Goal: Task Accomplishment & Management: Complete application form

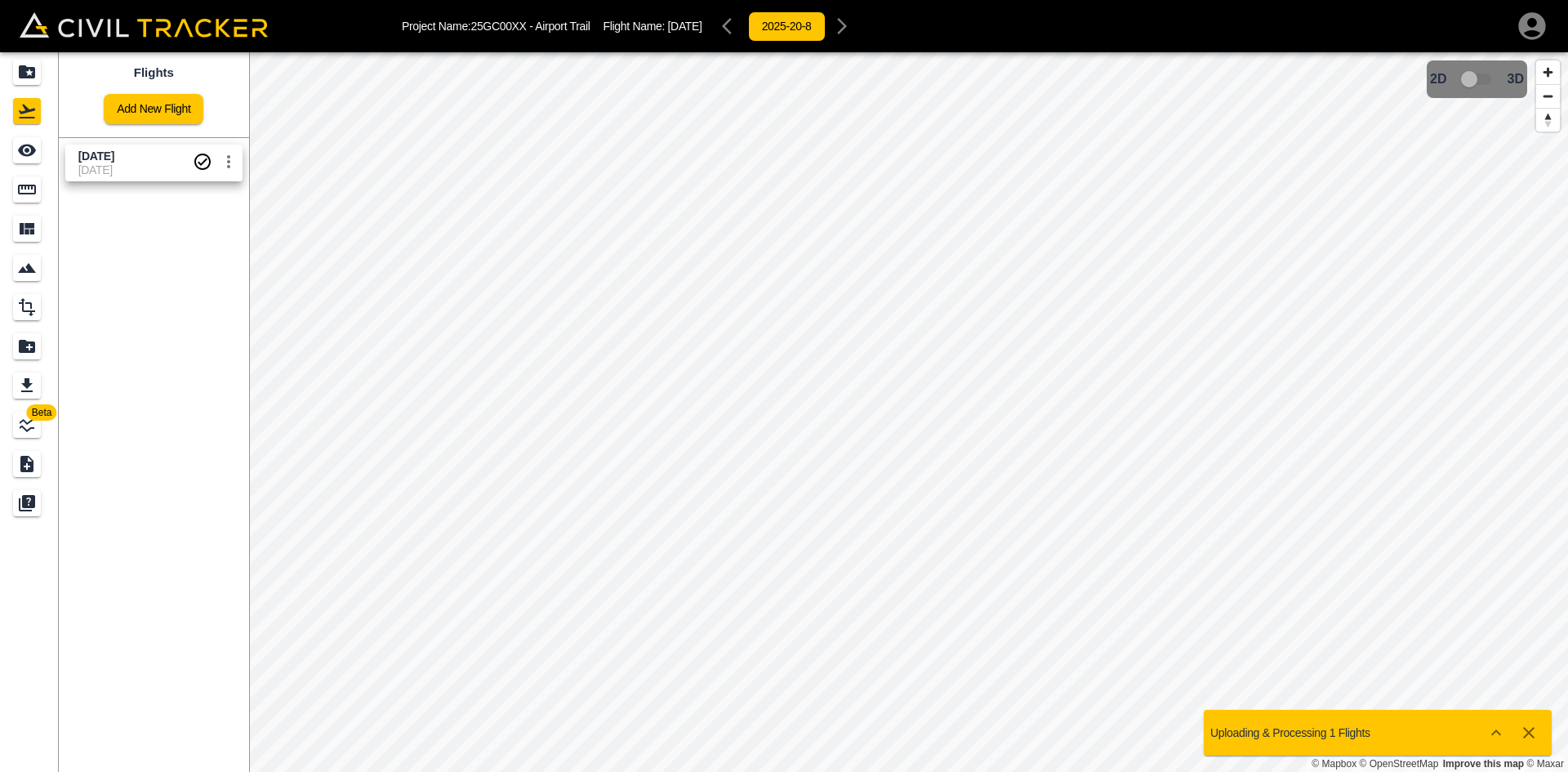
click at [147, 91] on div "Add New Flight" at bounding box center [153, 103] width 100 height 44
click at [147, 95] on link "Add New Flight" at bounding box center [153, 109] width 100 height 30
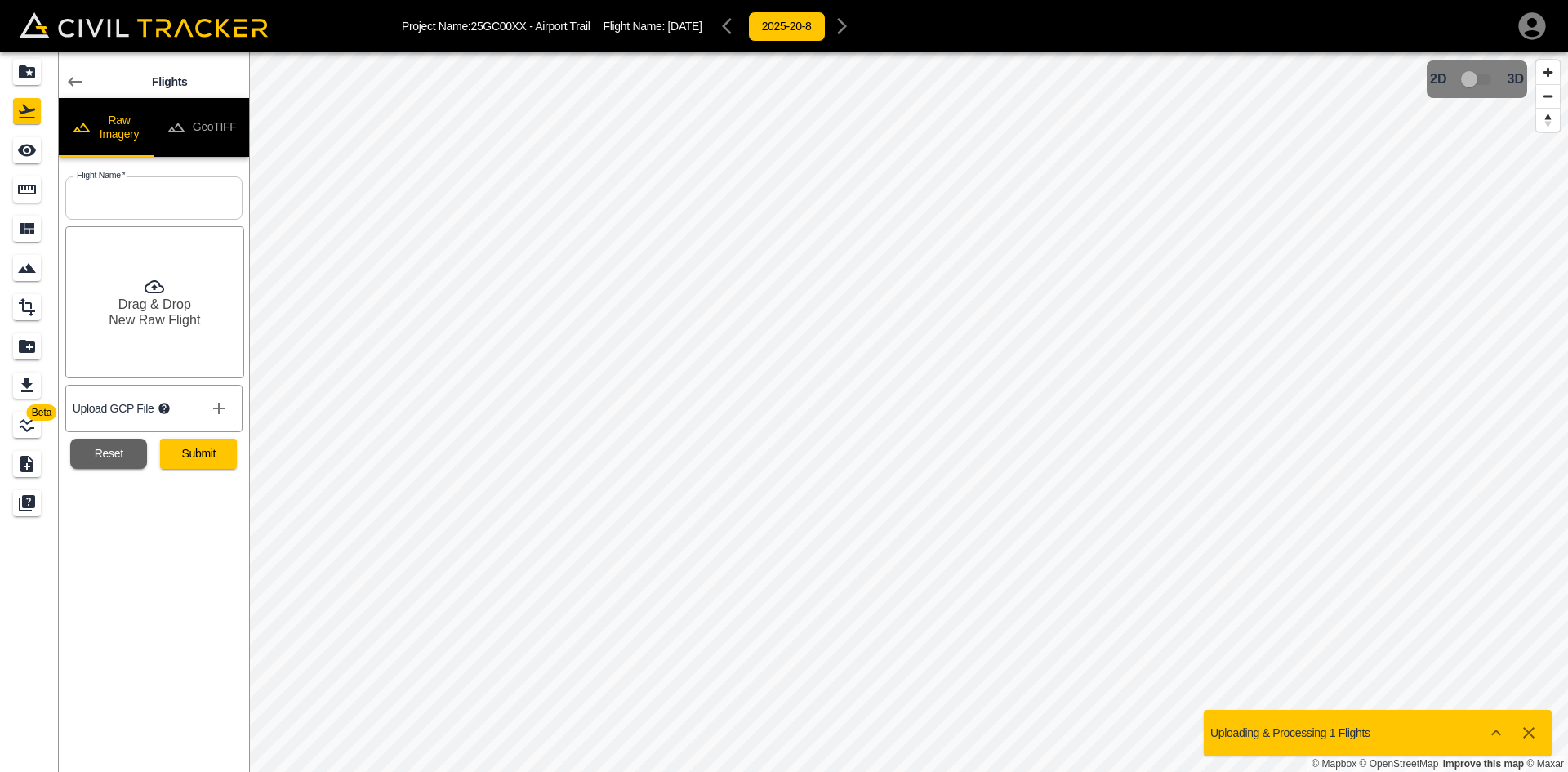
click at [177, 131] on icon "disabled tabs example" at bounding box center [177, 127] width 18 height 10
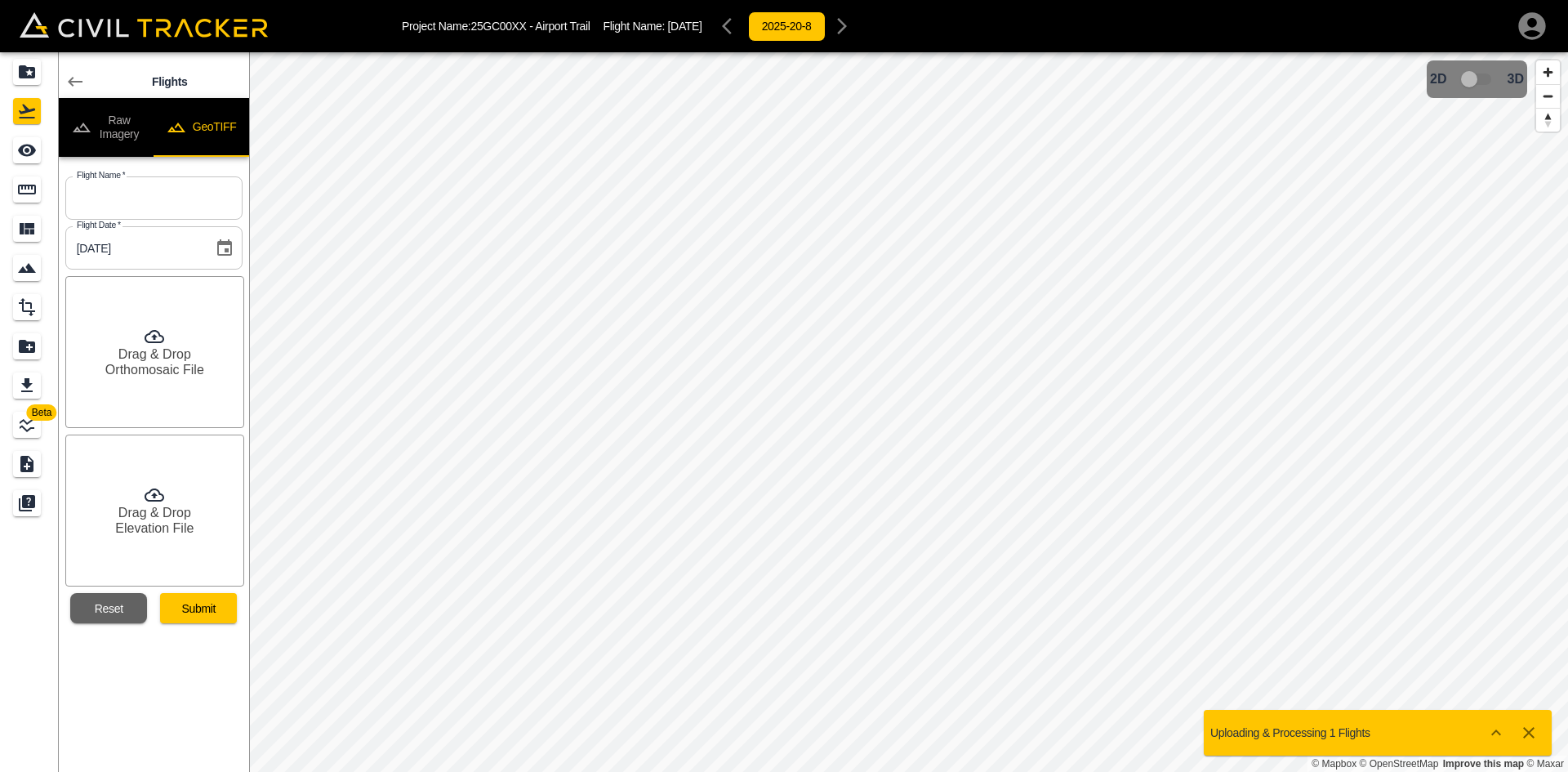
click at [170, 190] on input "text" at bounding box center [153, 199] width 177 height 44
click at [149, 210] on input "Aug" at bounding box center [153, 199] width 177 height 44
paste input "[DATE]"
paste input "text"
type input "[DATE]"
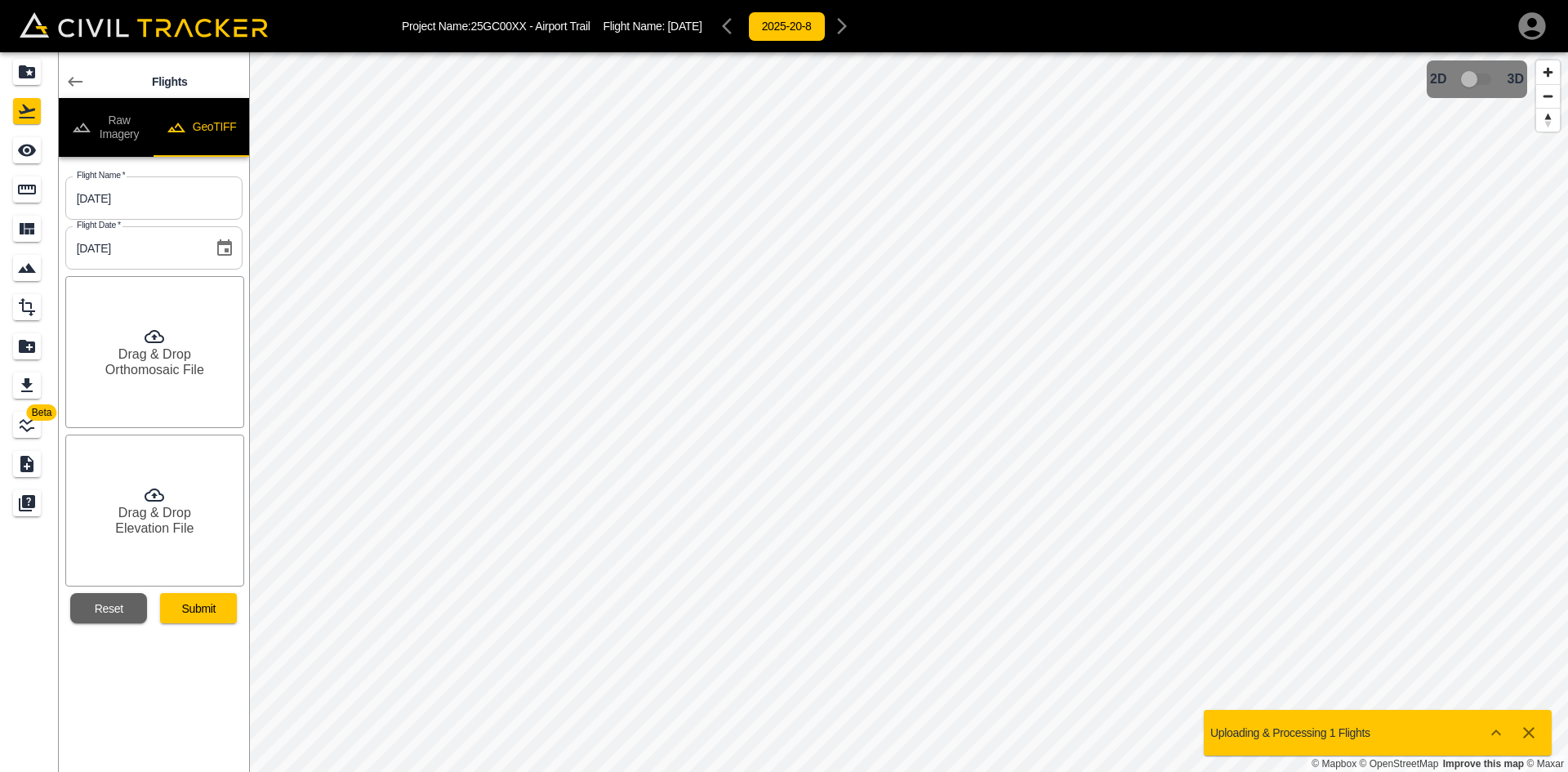
click at [172, 352] on h6 "Drag & Drop" at bounding box center [155, 354] width 73 height 15
click at [175, 513] on h6 "Drag & Drop" at bounding box center [155, 513] width 73 height 15
click at [220, 606] on button "Submit" at bounding box center [199, 608] width 77 height 30
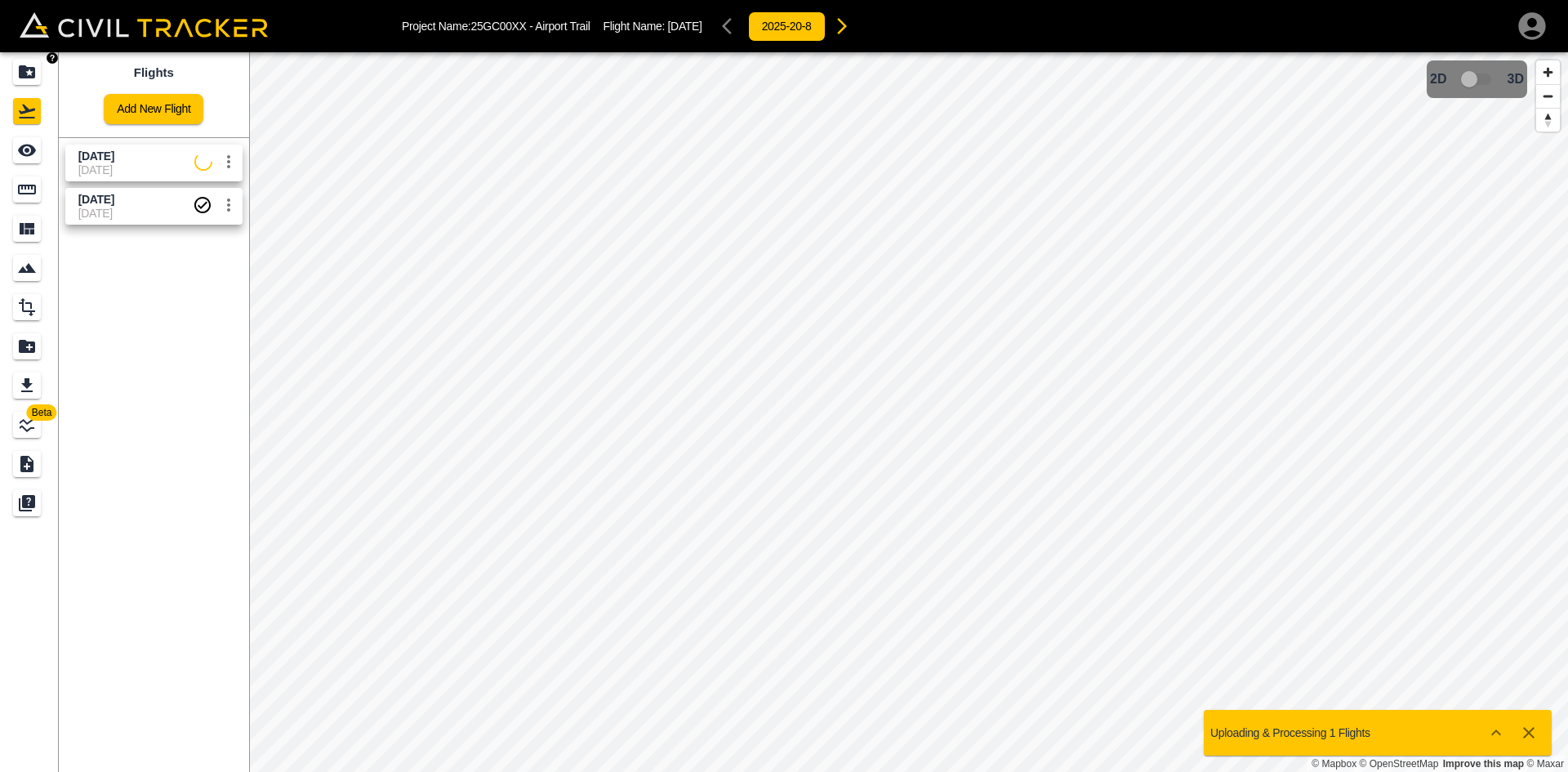
click at [19, 72] on icon "Projects" at bounding box center [27, 72] width 20 height 20
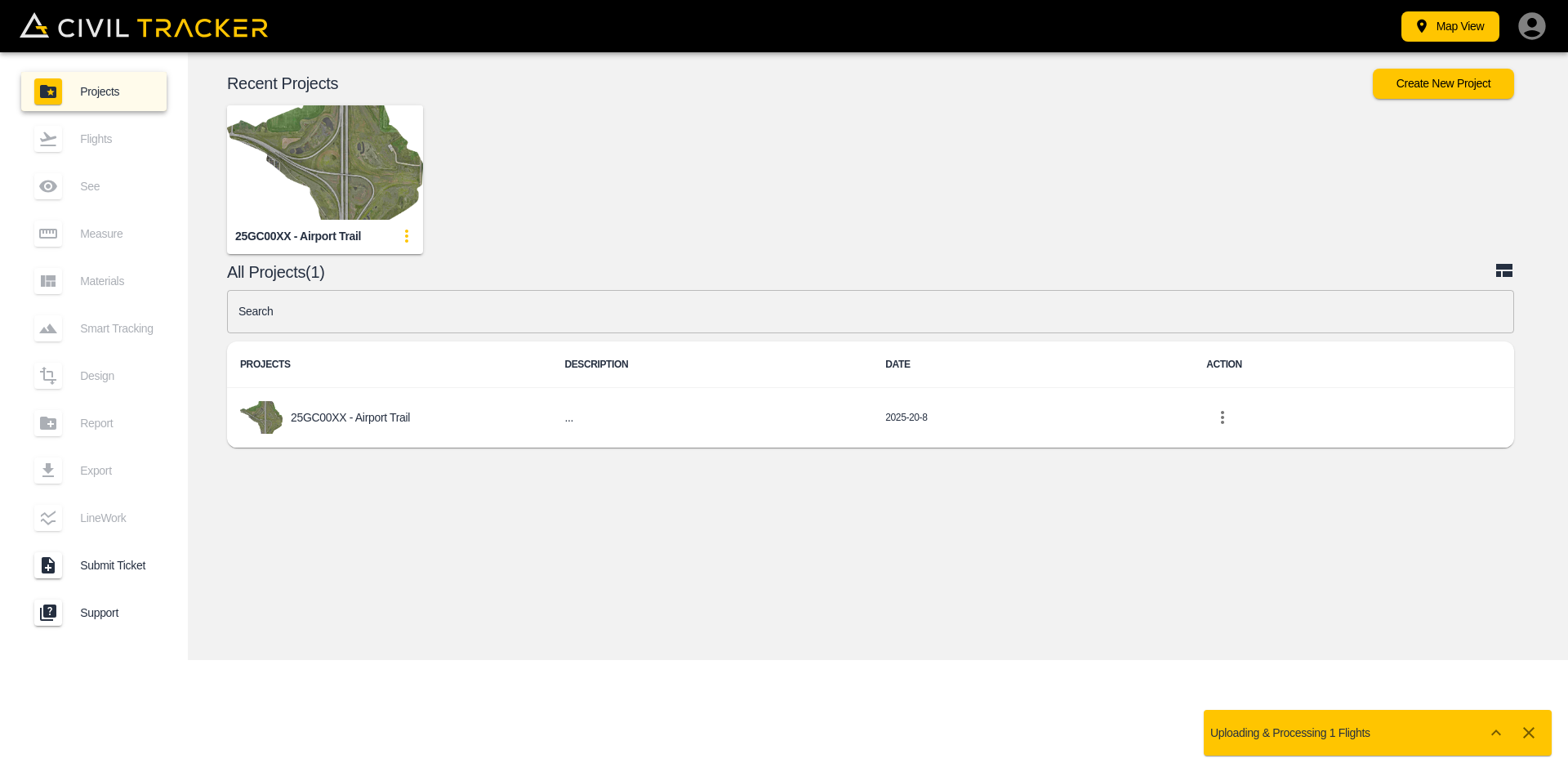
click at [1544, 24] on icon "button" at bounding box center [1532, 26] width 27 height 27
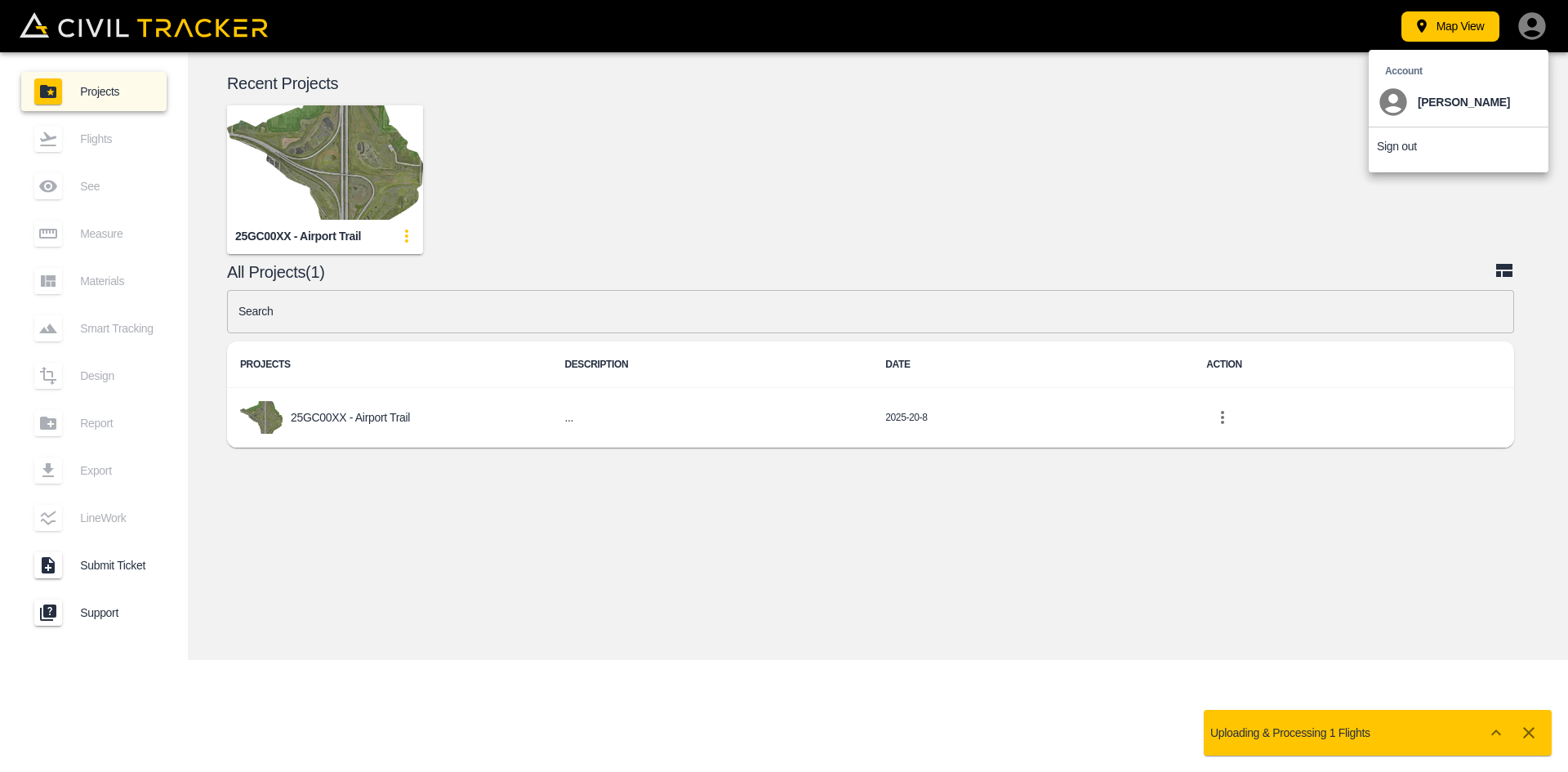
click at [1402, 145] on p "Sign out" at bounding box center [1397, 146] width 40 height 13
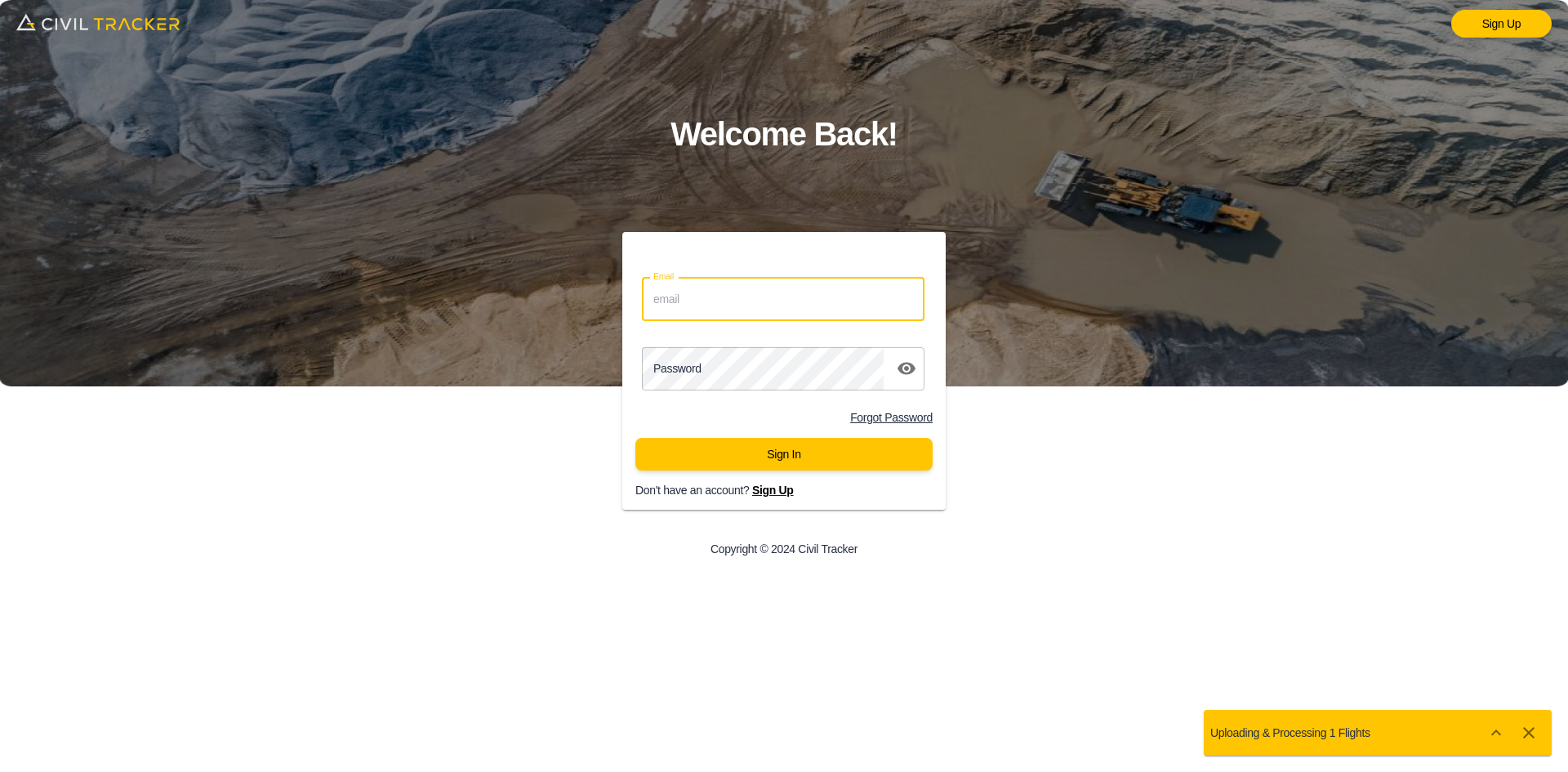
click at [776, 303] on input "Email" at bounding box center [784, 299] width 283 height 44
click at [802, 316] on input "Email" at bounding box center [784, 299] width 283 height 44
click at [806, 308] on input "Email" at bounding box center [784, 299] width 283 height 44
paste input "[PERSON_NAME][EMAIL_ADDRESS][PERSON_NAME][PERSON_NAME][DOMAIN_NAME]"
type input "[PERSON_NAME][EMAIL_ADDRESS][PERSON_NAME][PERSON_NAME][DOMAIN_NAME]"
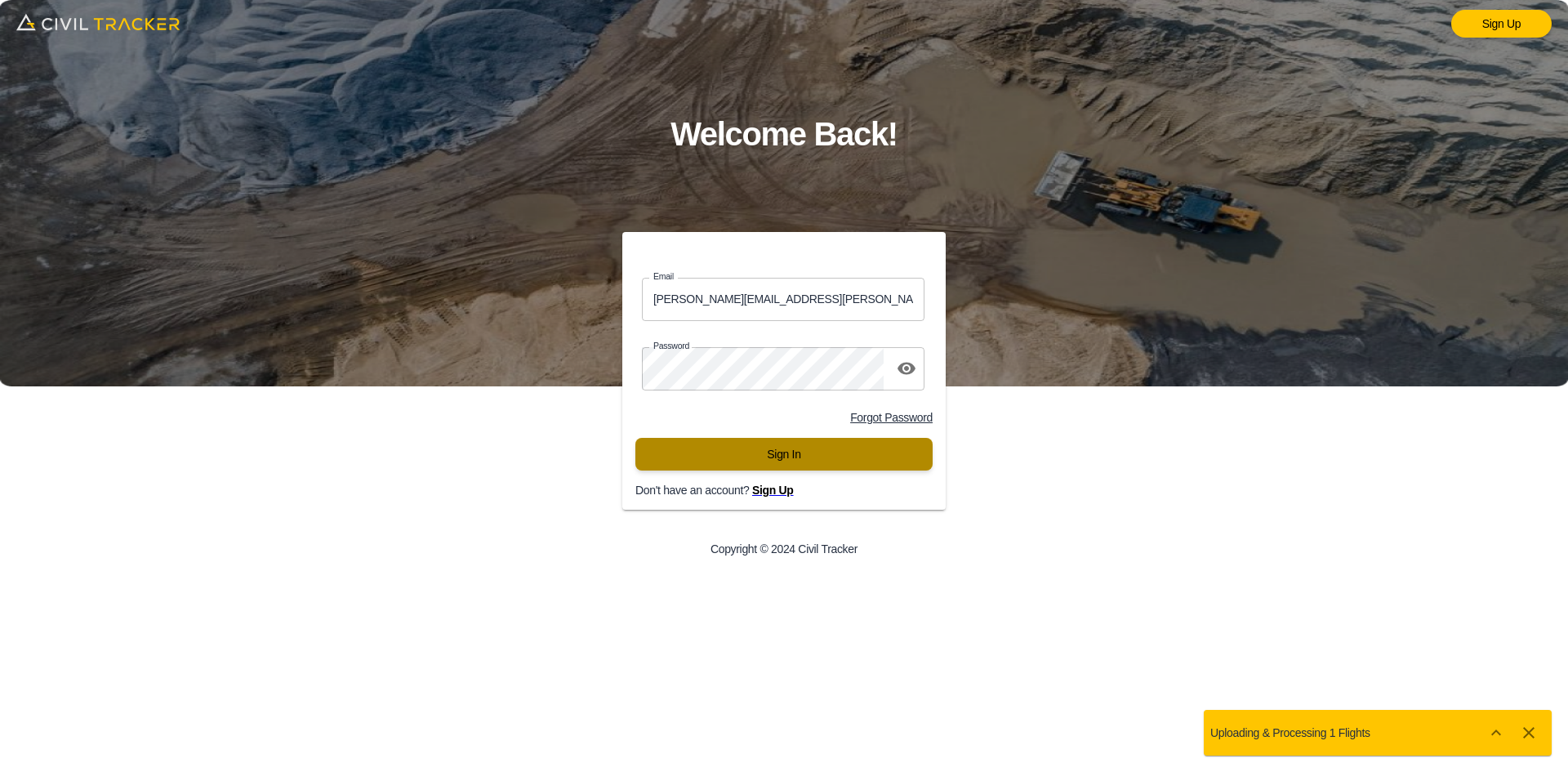
click at [782, 461] on button "Sign In" at bounding box center [784, 454] width 297 height 33
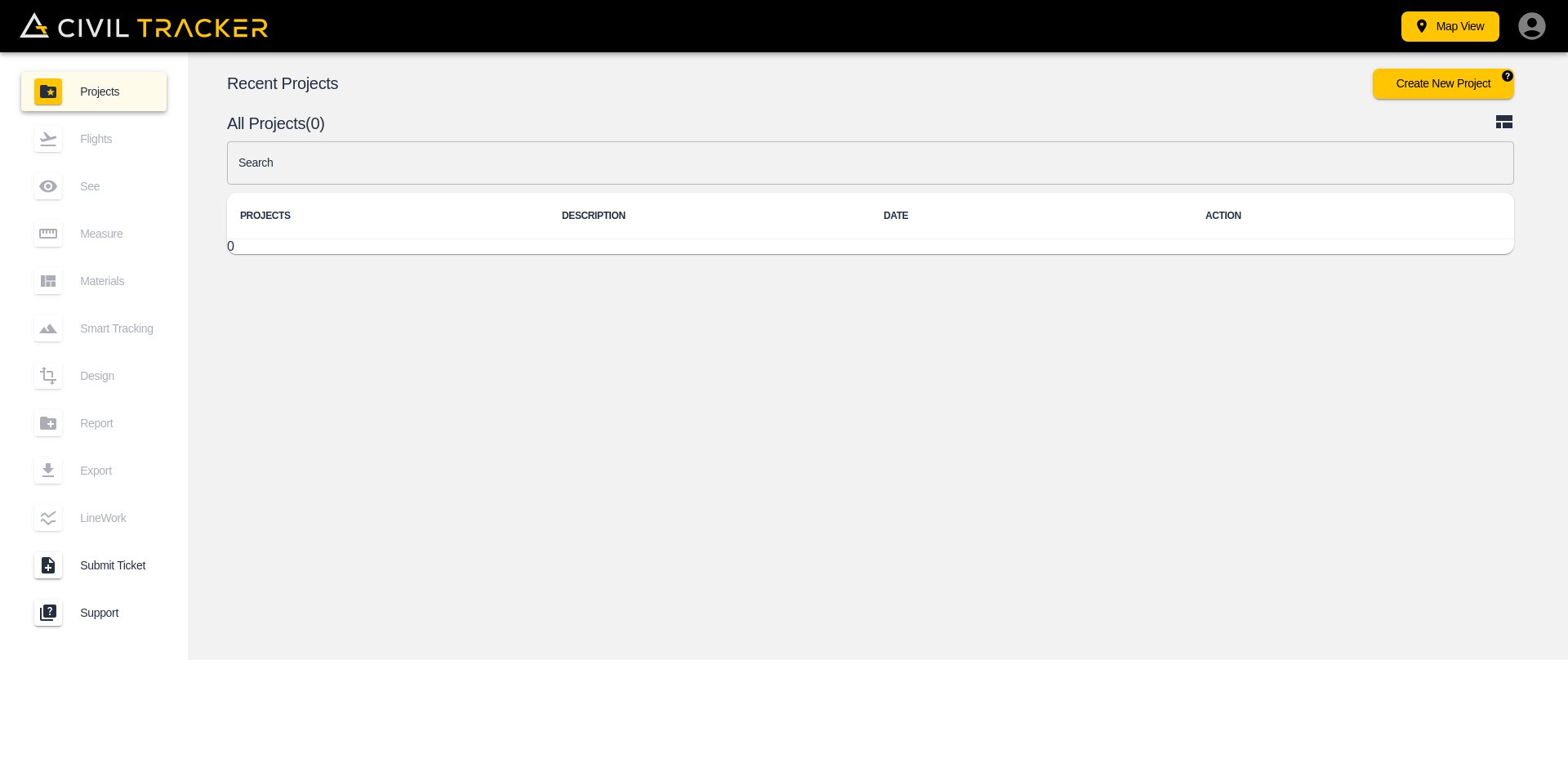
click at [1475, 80] on button "Create New Project" at bounding box center [1444, 83] width 141 height 30
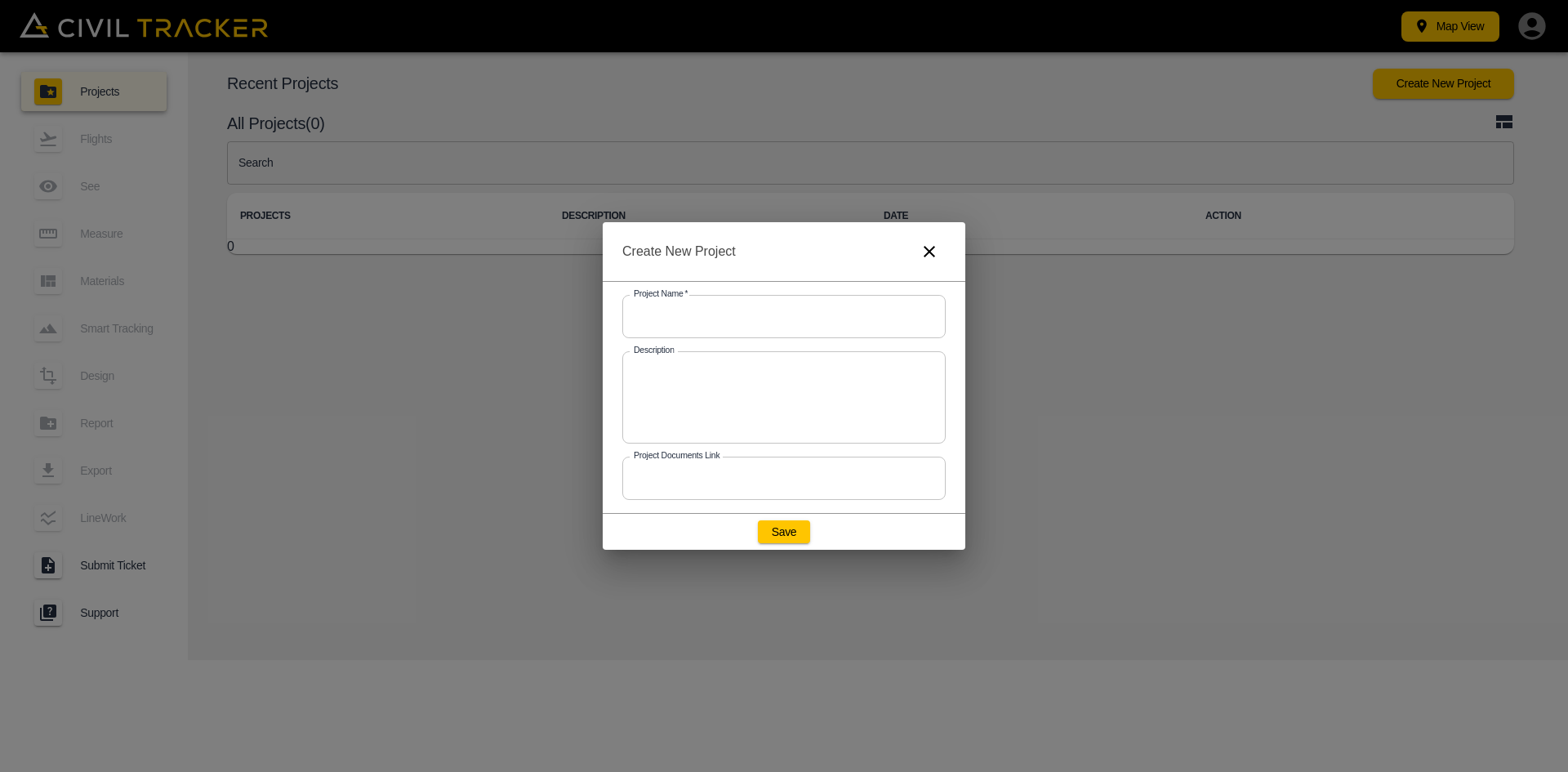
drag, startPoint x: 686, startPoint y: 315, endPoint x: 696, endPoint y: 283, distance: 33.5
click at [686, 315] on input "text" at bounding box center [784, 317] width 324 height 44
click at [696, 311] on input "text" at bounding box center [784, 317] width 324 height 44
paste input "25GC00XX - Airport Trail"
type input "25GC00XX - Airport Trail"
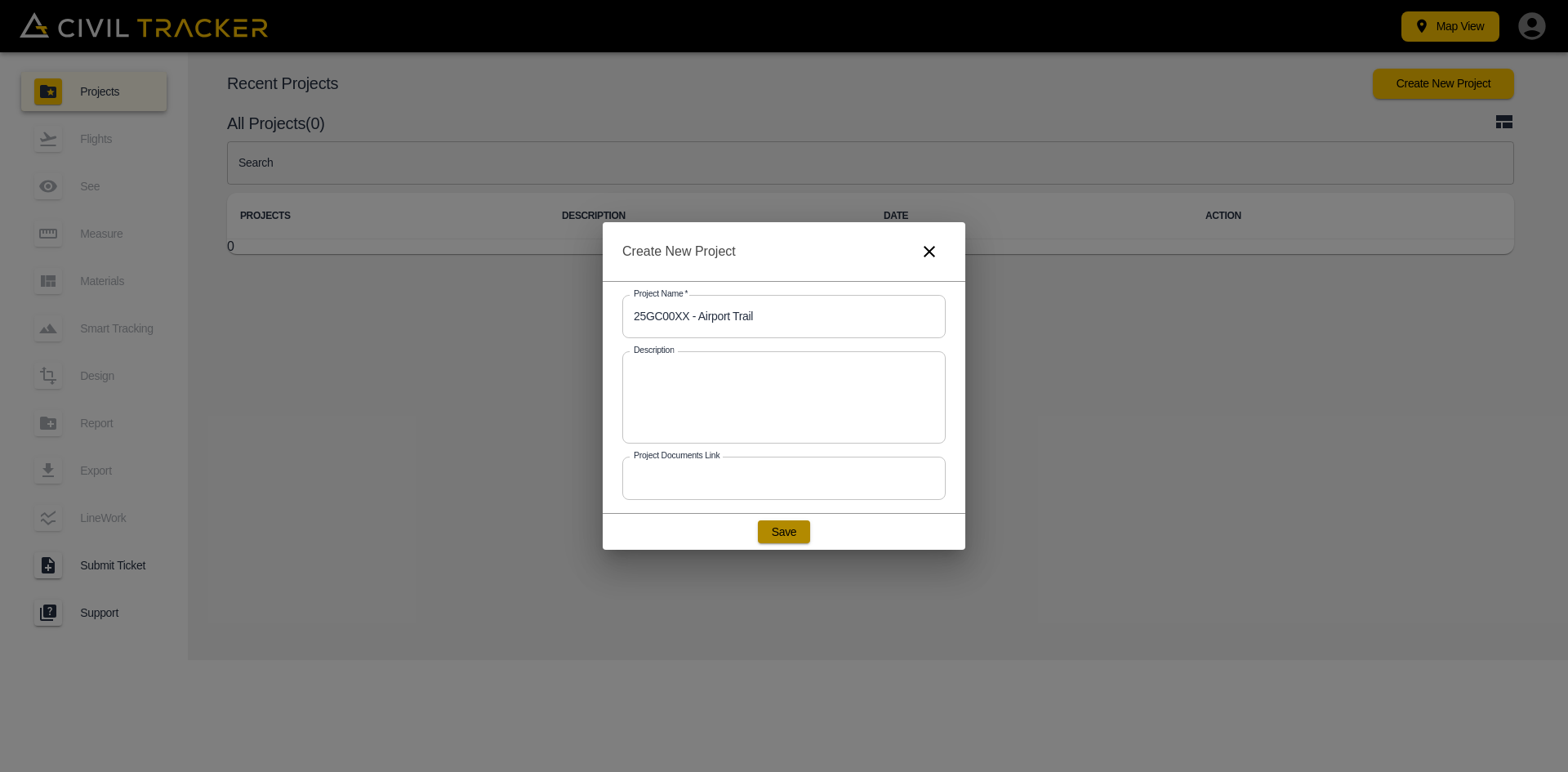
click at [789, 532] on button "Save" at bounding box center [784, 532] width 53 height 23
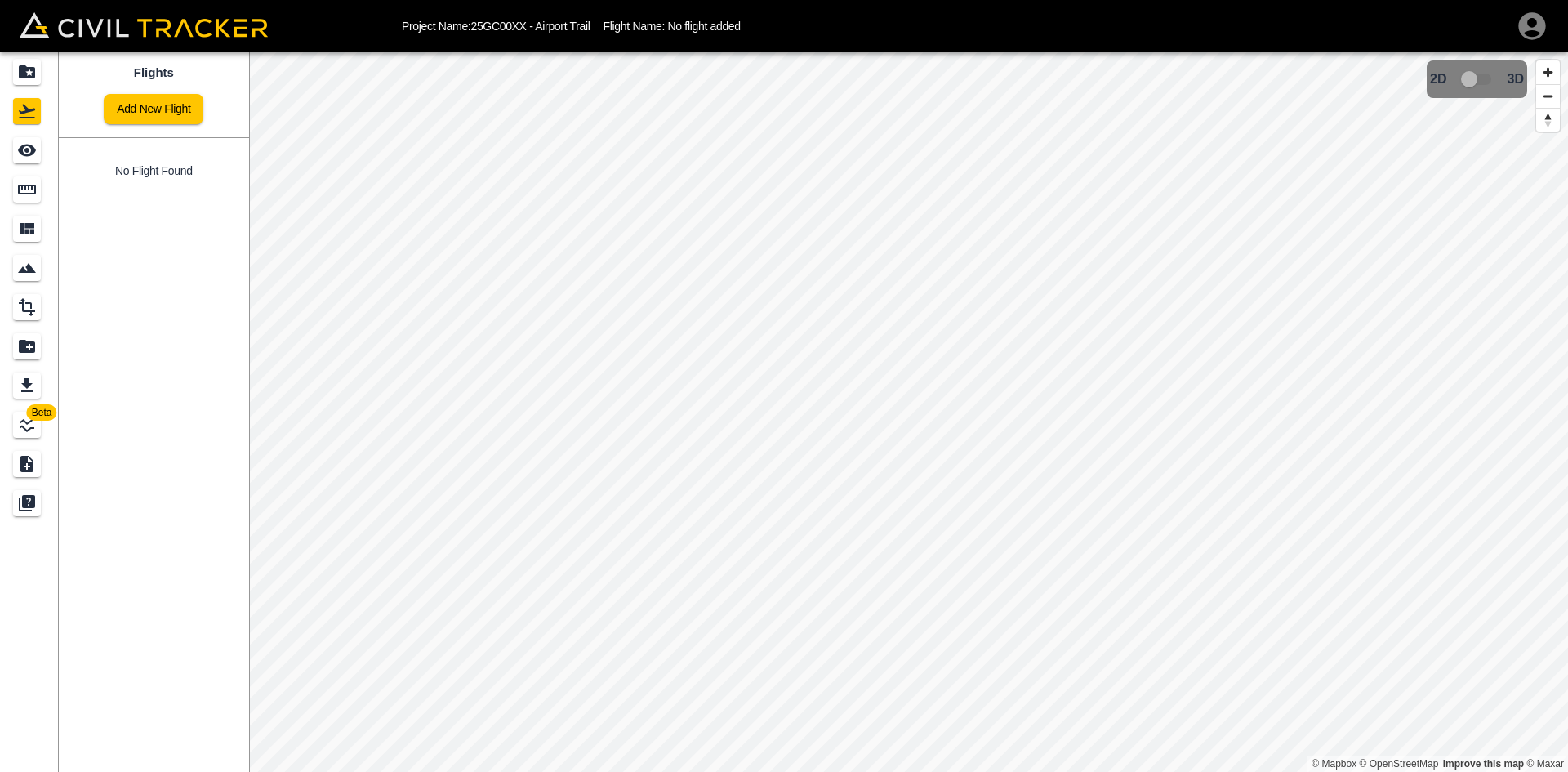
click at [169, 115] on link "Add New Flight" at bounding box center [153, 109] width 100 height 30
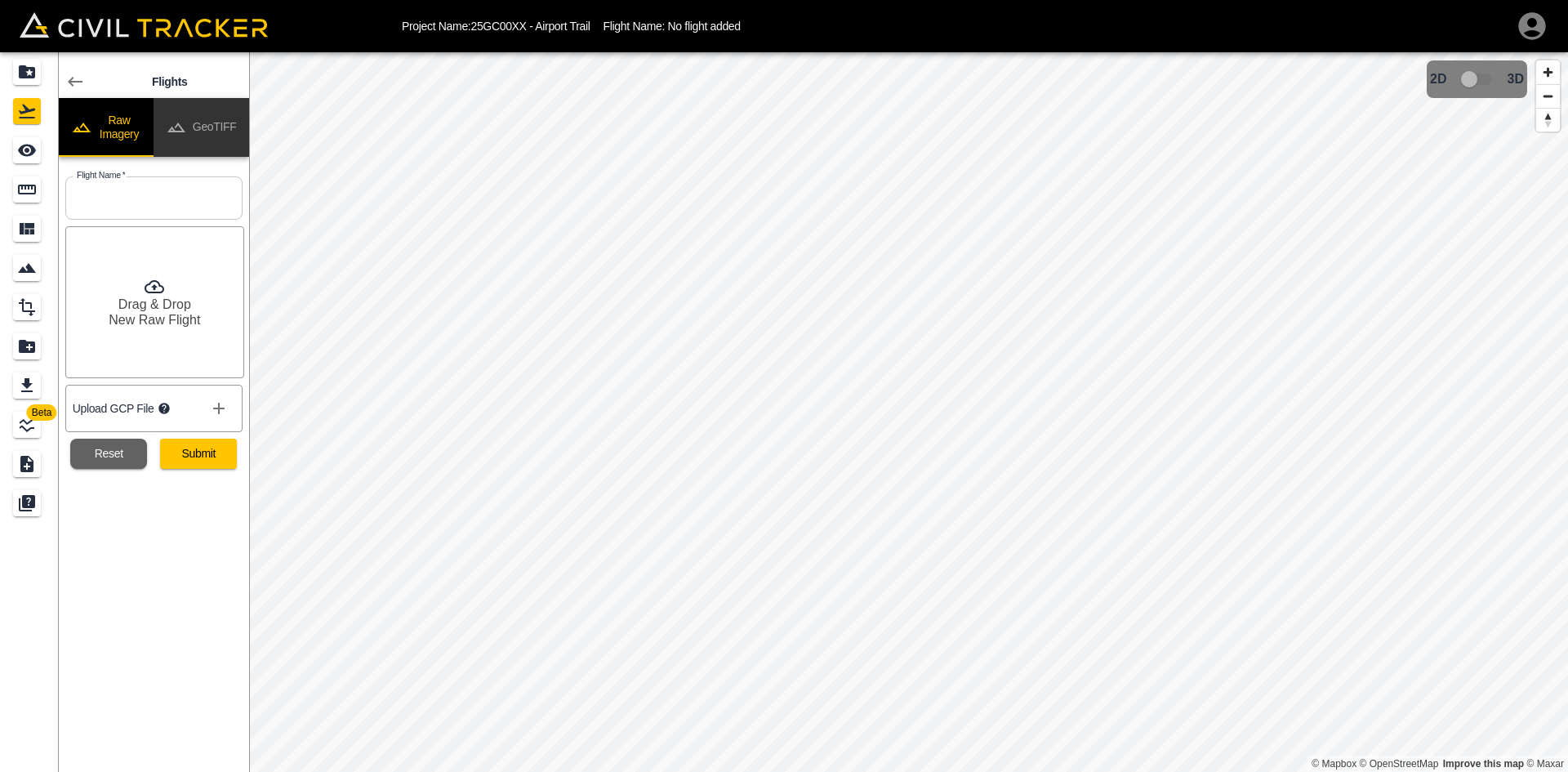
click at [217, 125] on button "GeoTIFF" at bounding box center [200, 127] width 95 height 59
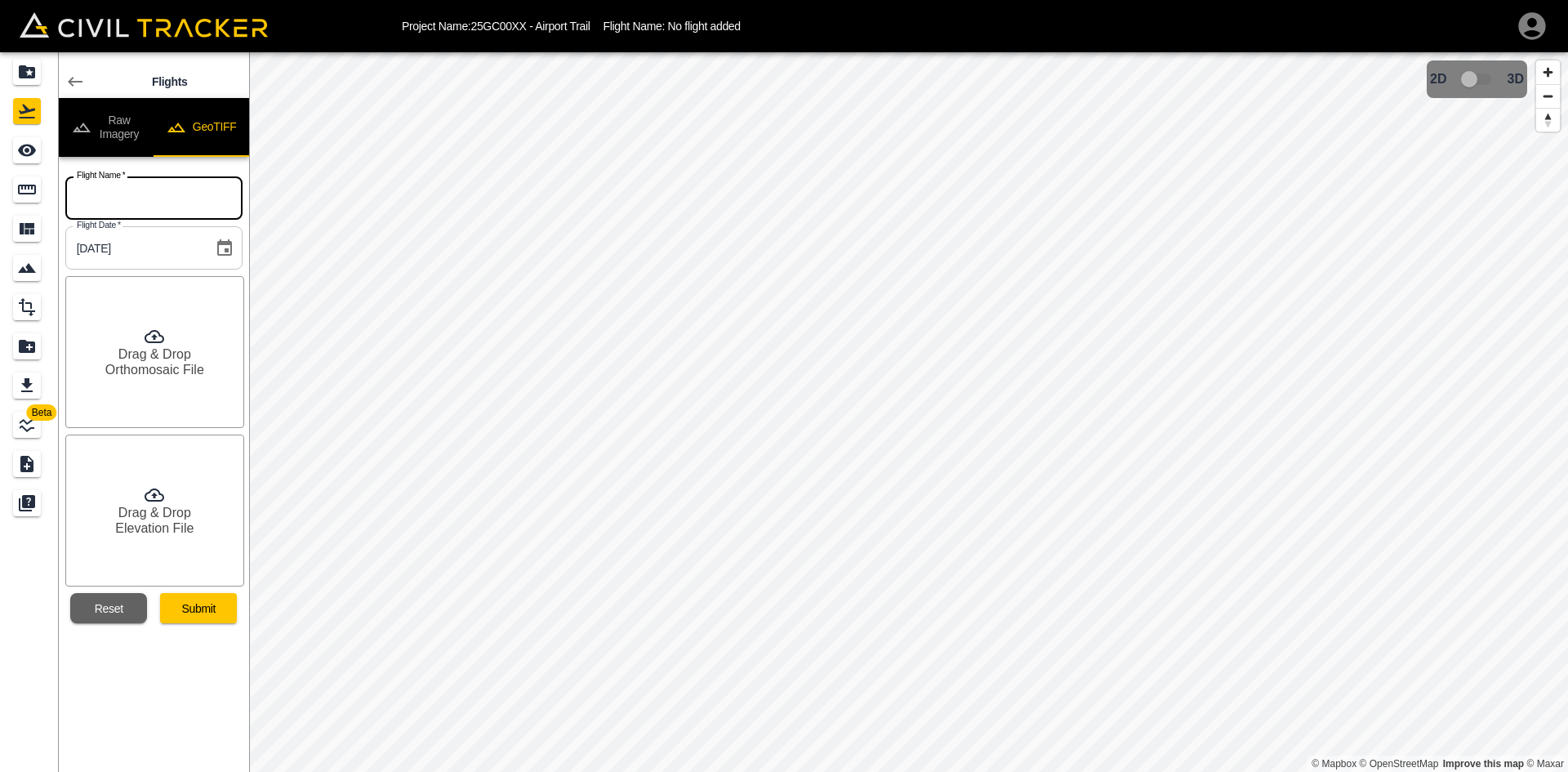
click at [161, 220] on input "text" at bounding box center [153, 199] width 177 height 44
click at [175, 204] on input "text" at bounding box center [153, 199] width 177 height 44
paste input "[DATE]"
type input "[DATE]"
click at [153, 348] on h6 "Drag & Drop" at bounding box center [155, 354] width 73 height 15
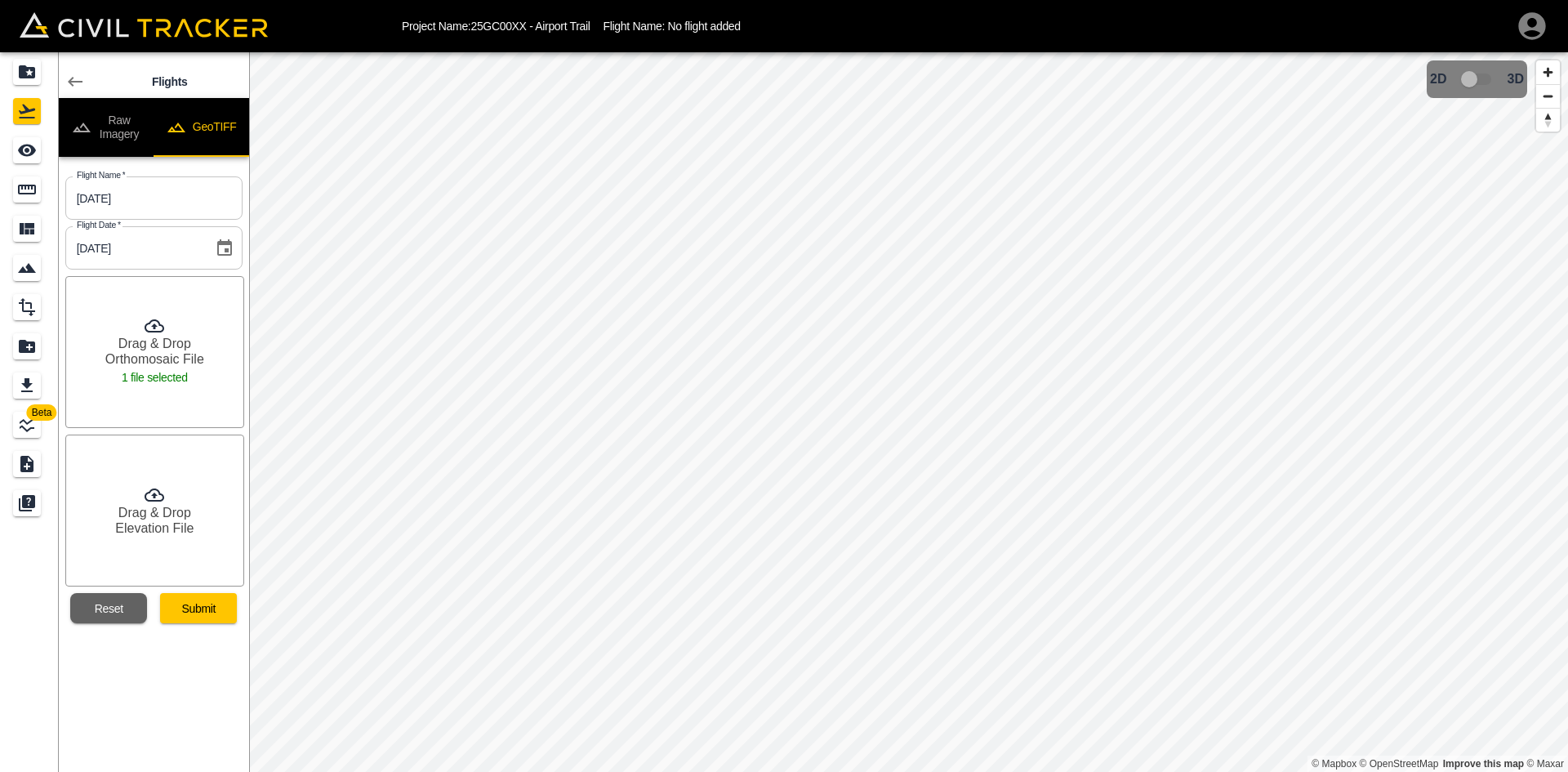
click at [175, 523] on h6 "Elevation File" at bounding box center [154, 528] width 78 height 15
click at [208, 610] on button "Submit" at bounding box center [199, 608] width 77 height 30
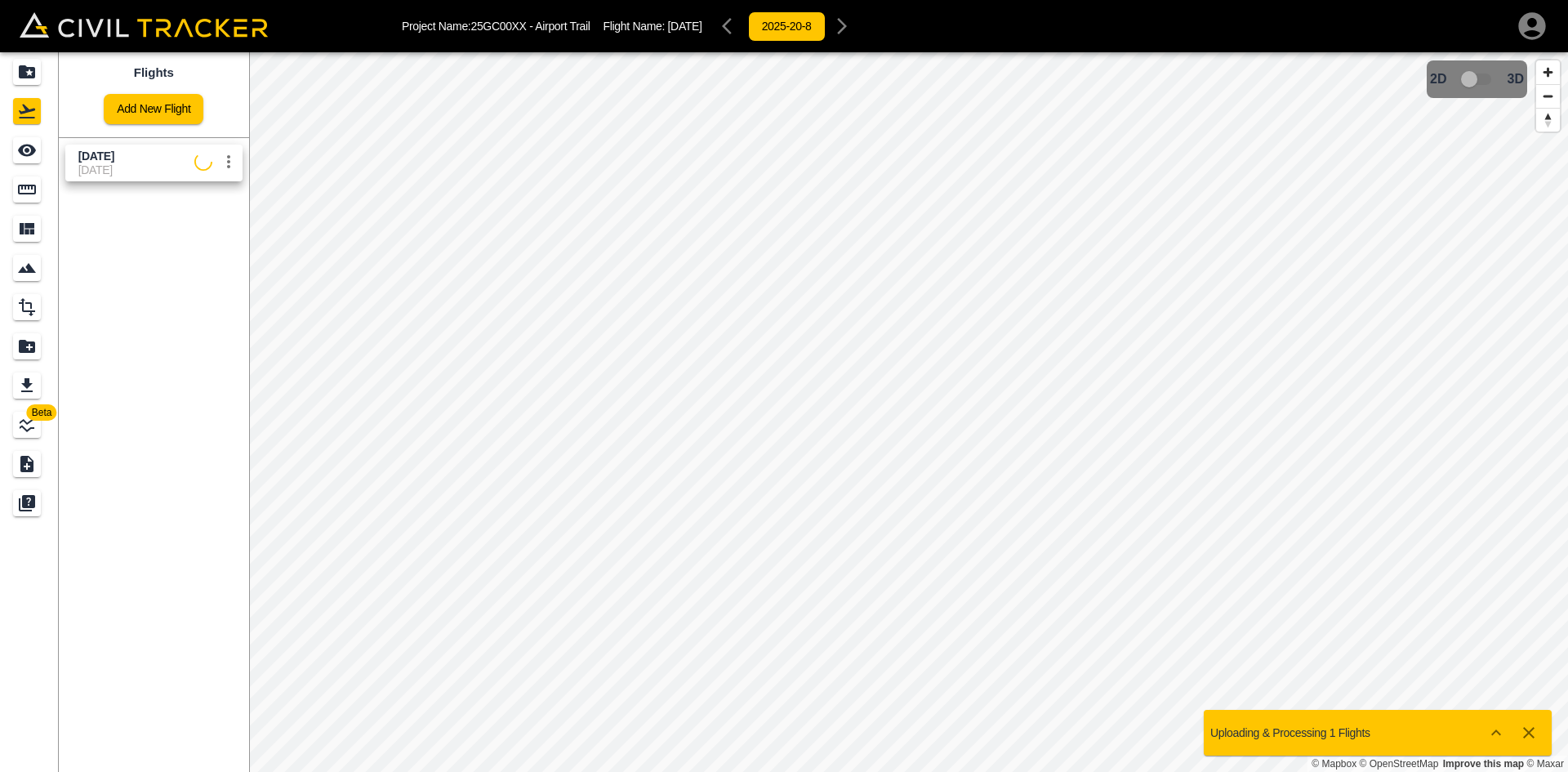
click at [121, 165] on span "[DATE]" at bounding box center [136, 170] width 116 height 13
click at [30, 84] on div "Projects" at bounding box center [26, 72] width 28 height 26
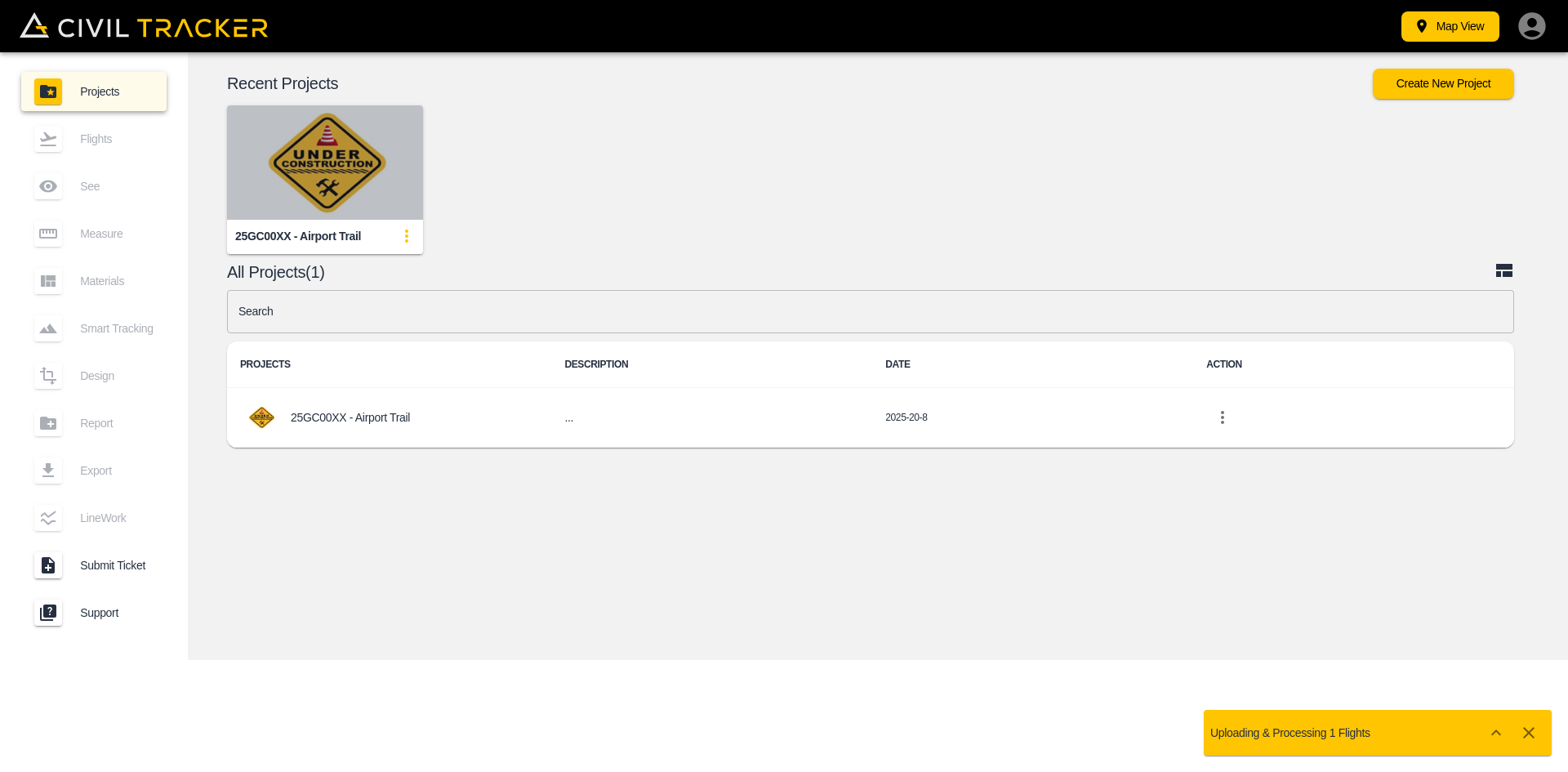
click at [301, 113] on img "button" at bounding box center [325, 162] width 196 height 114
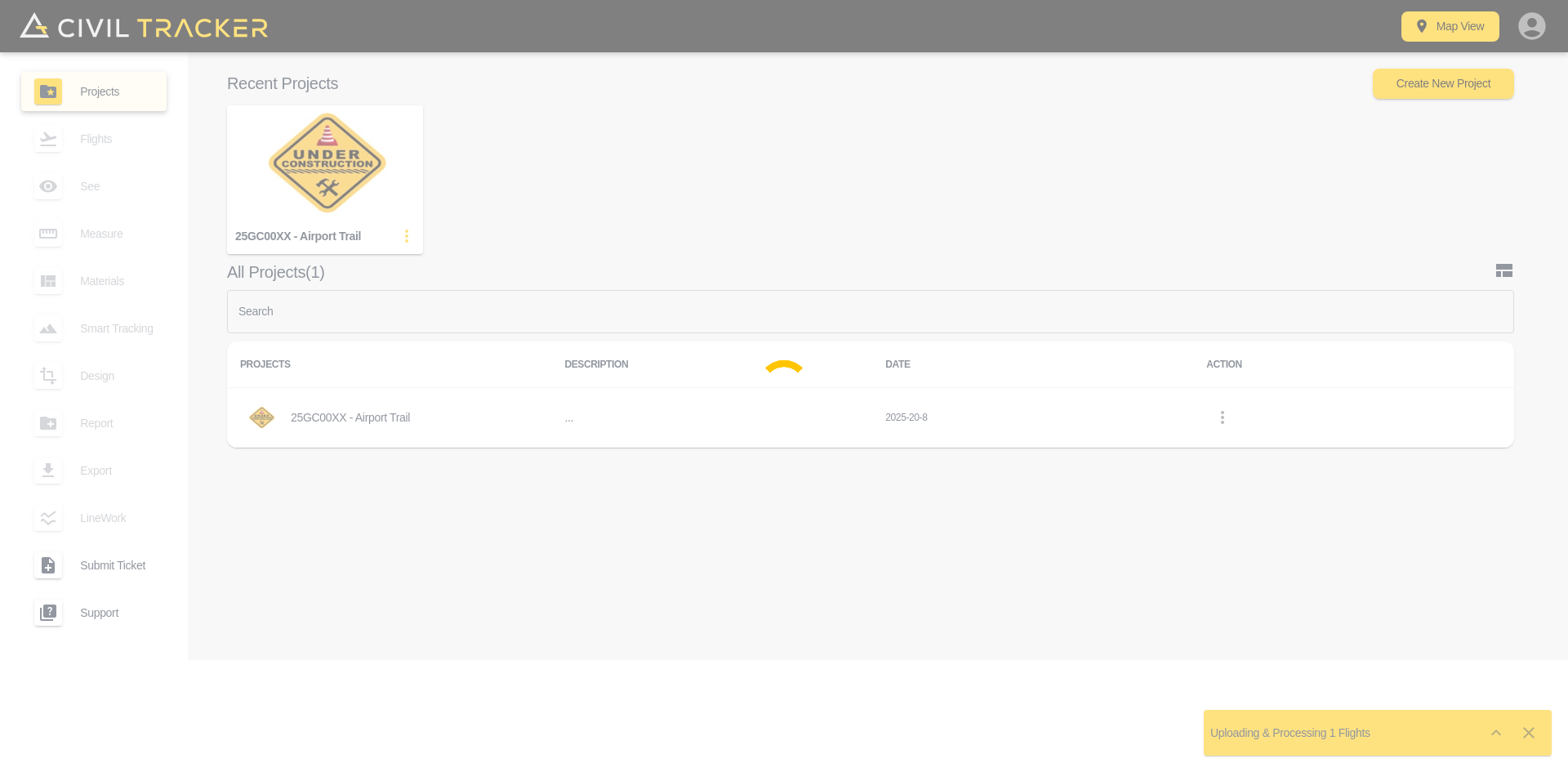
click at [307, 134] on div at bounding box center [784, 386] width 1568 height 772
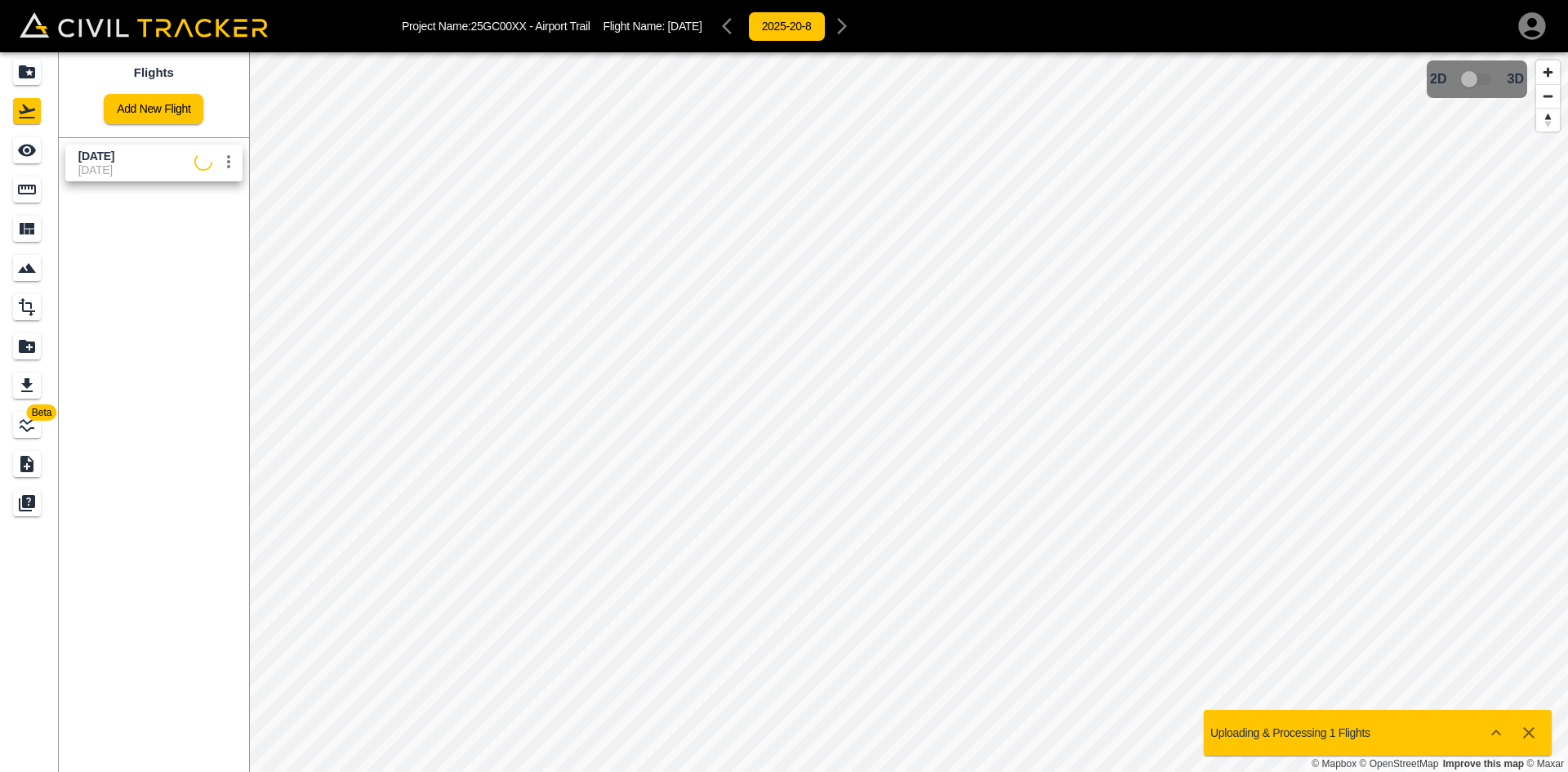
click at [146, 175] on span "[DATE]" at bounding box center [136, 170] width 116 height 13
drag, startPoint x: 20, startPoint y: 141, endPoint x: 84, endPoint y: 149, distance: 64.5
click at [20, 142] on icon "See" at bounding box center [27, 151] width 20 height 20
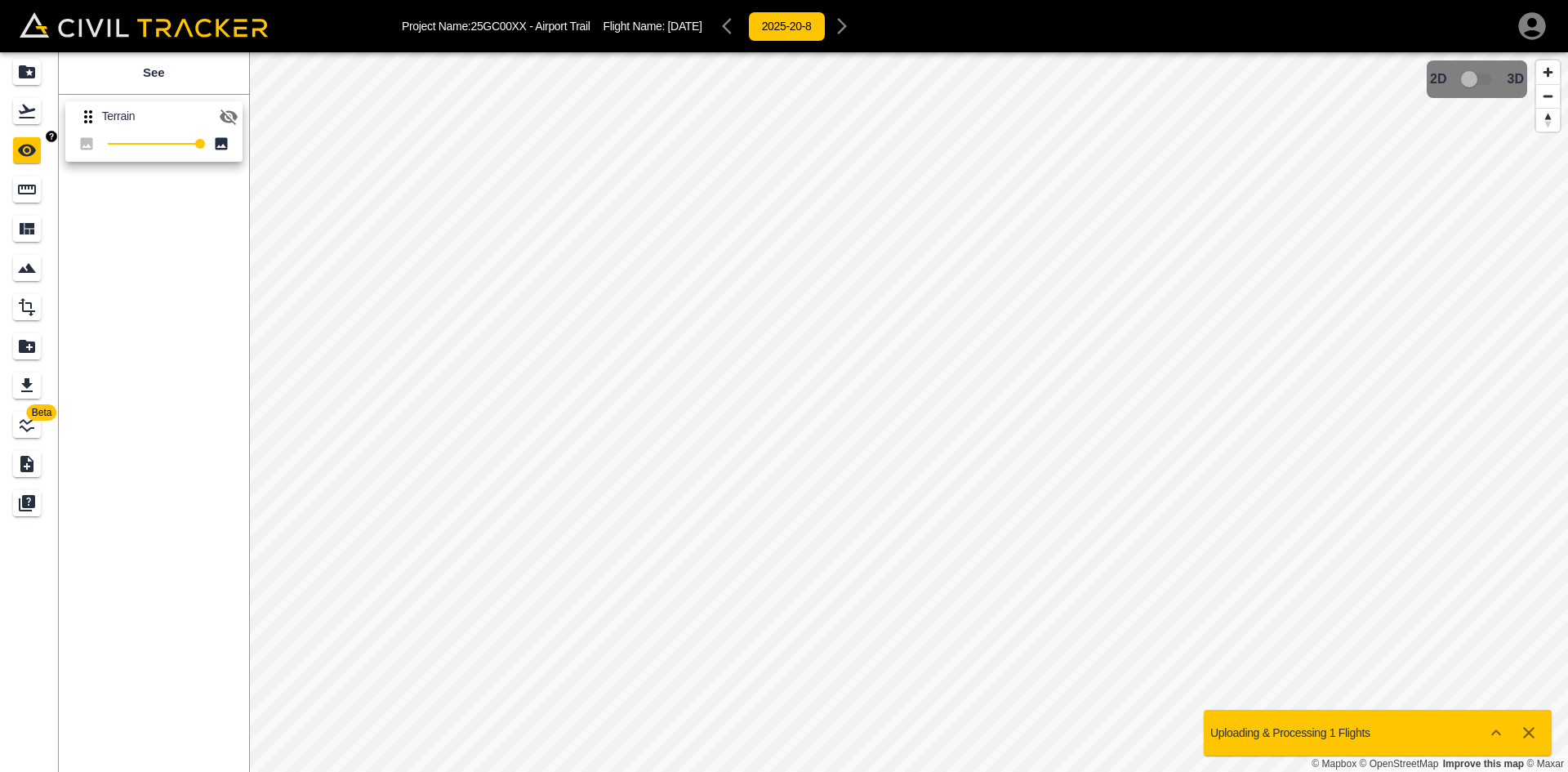
click at [19, 147] on icon "See" at bounding box center [27, 151] width 20 height 20
click at [227, 119] on icon "button" at bounding box center [229, 117] width 20 height 20
click at [34, 76] on icon "Projects" at bounding box center [27, 72] width 16 height 13
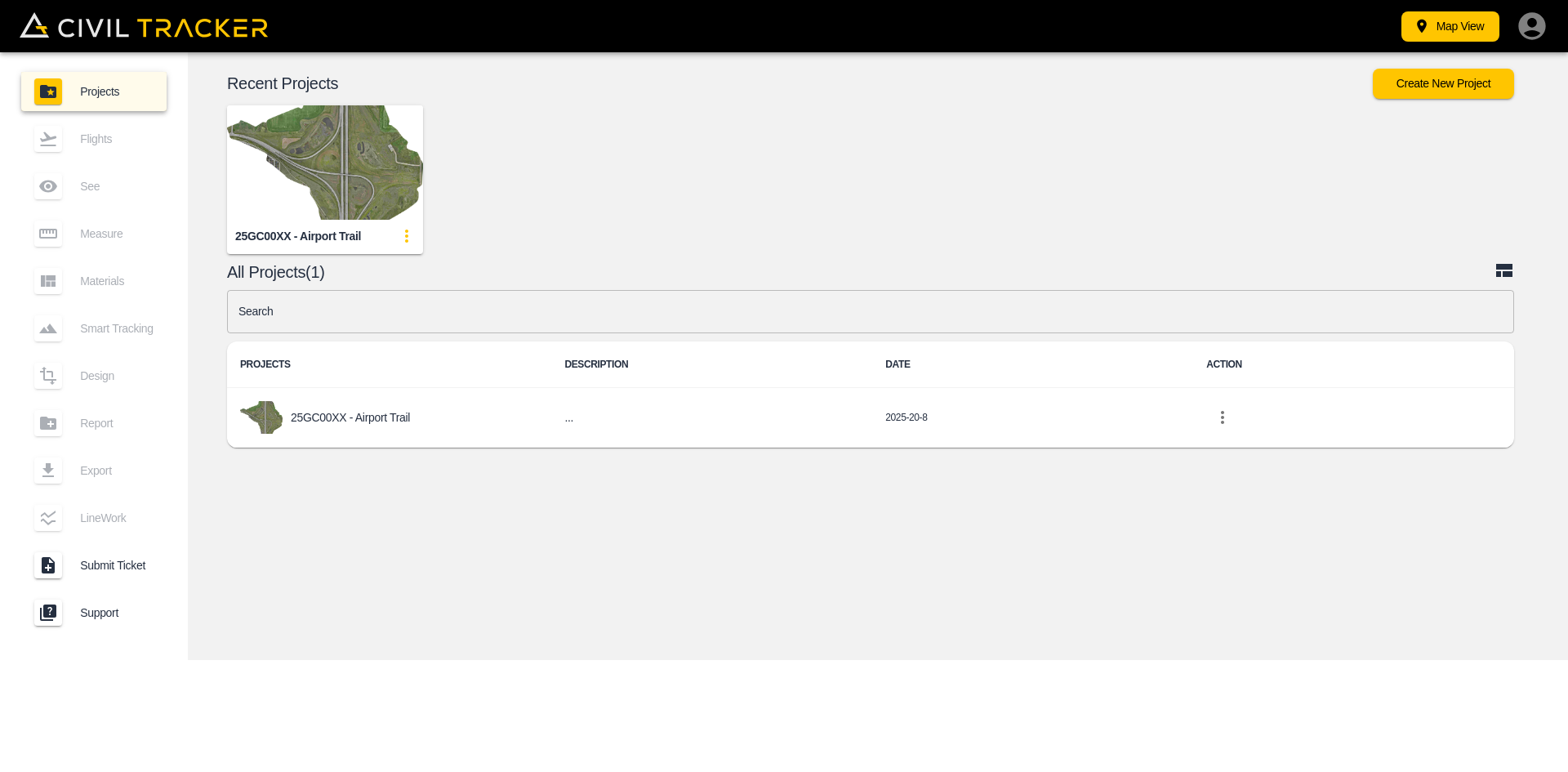
click at [334, 161] on img "button" at bounding box center [325, 162] width 196 height 114
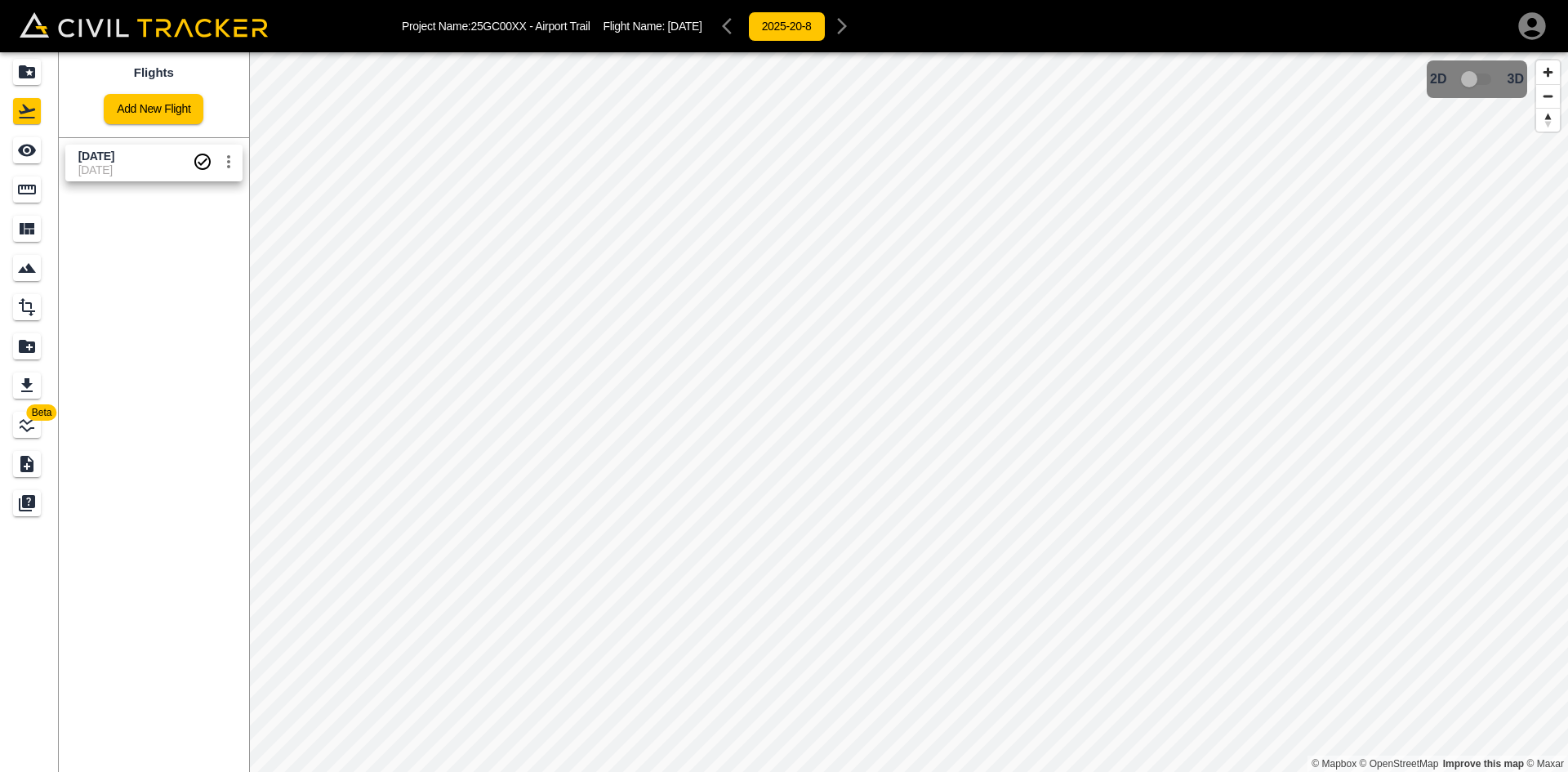
click at [160, 119] on link "Add New Flight" at bounding box center [153, 109] width 100 height 30
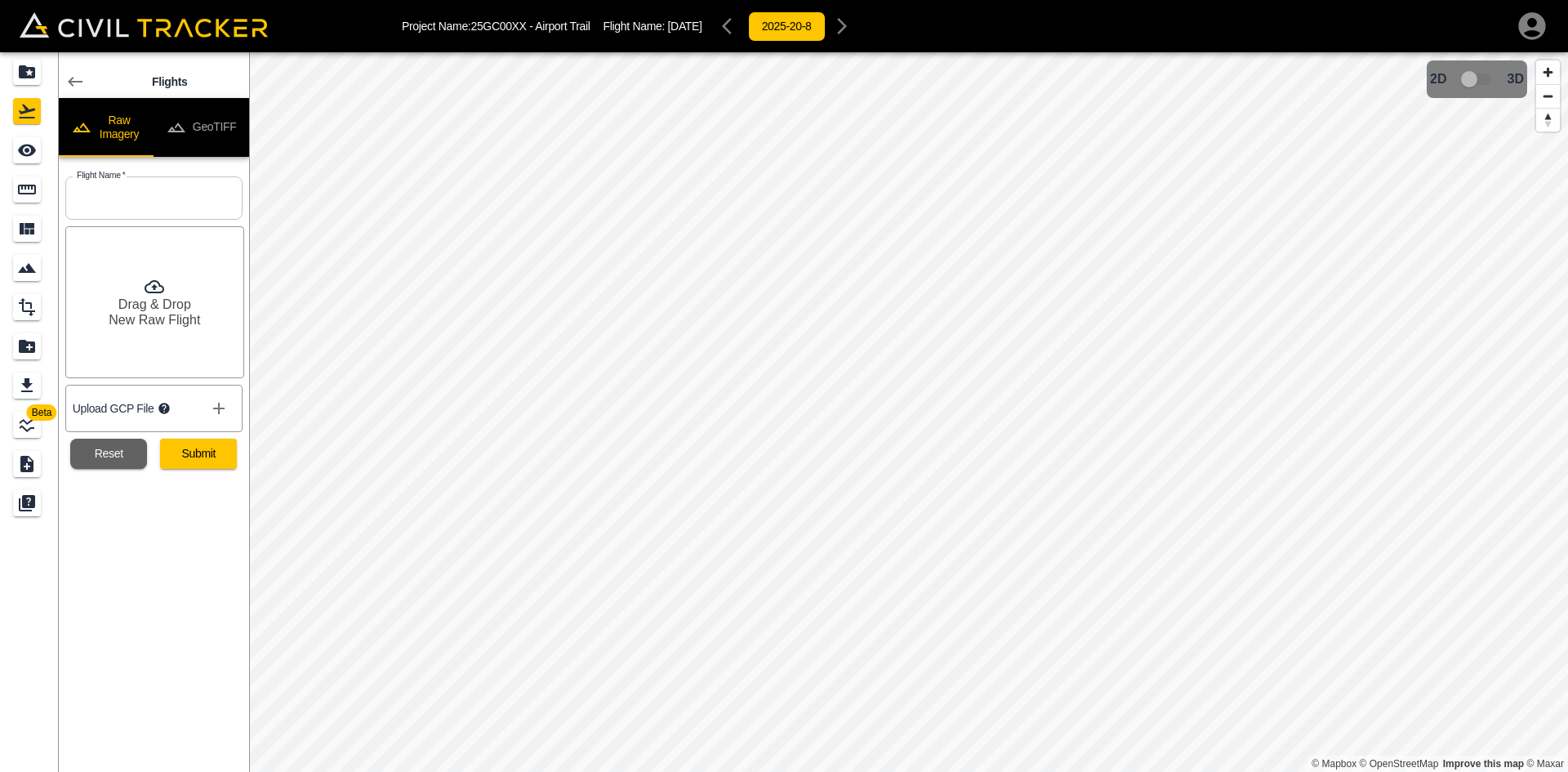
click at [185, 136] on icon "disabled tabs example" at bounding box center [177, 128] width 20 height 20
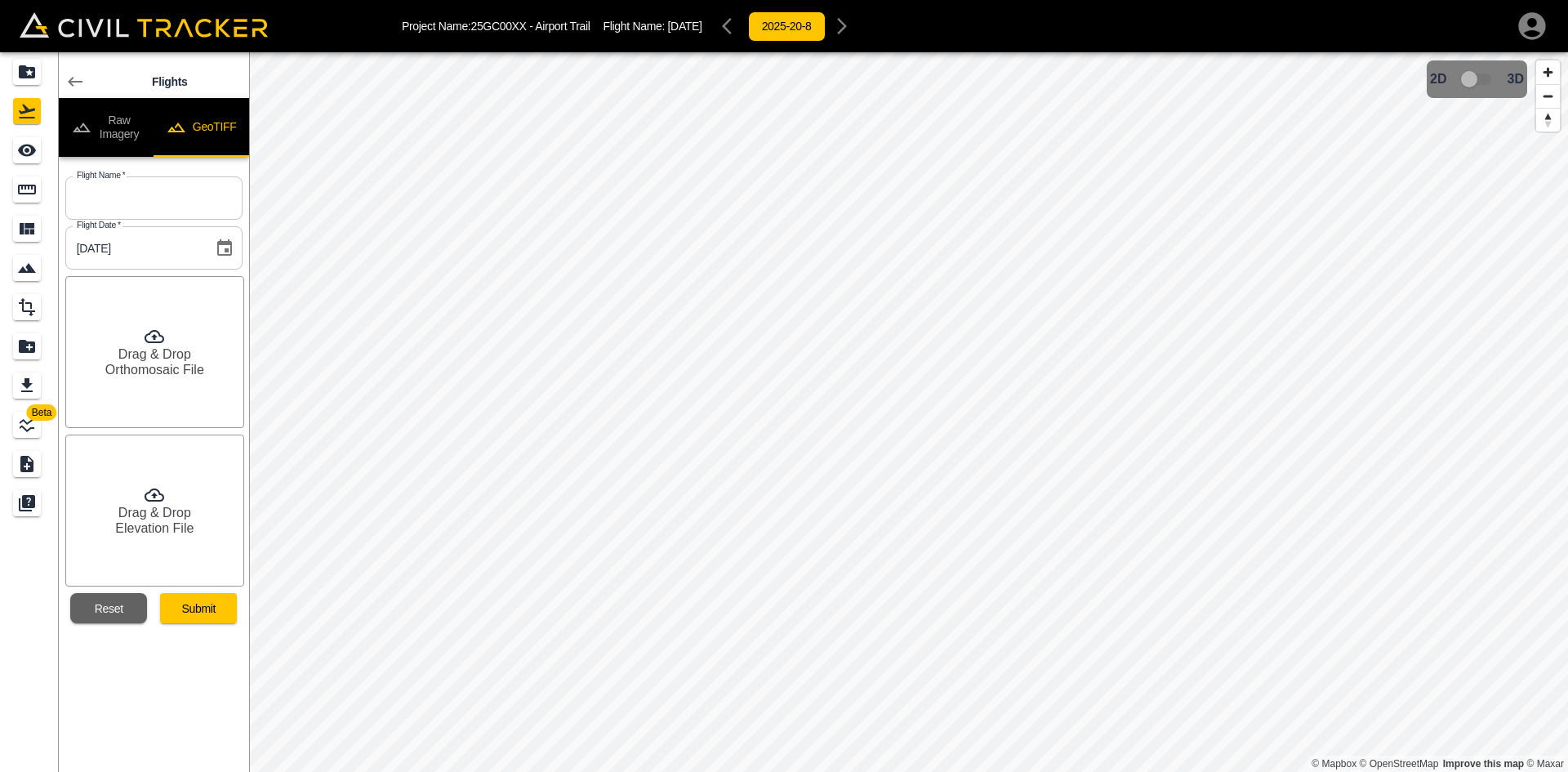
drag, startPoint x: 136, startPoint y: 193, endPoint x: 161, endPoint y: 198, distance: 25.5
click at [136, 193] on input "text" at bounding box center [153, 199] width 177 height 44
paste input "[DATE]"
type input "[DATE]"
click at [165, 357] on h6 "Drag & Drop" at bounding box center [155, 354] width 73 height 15
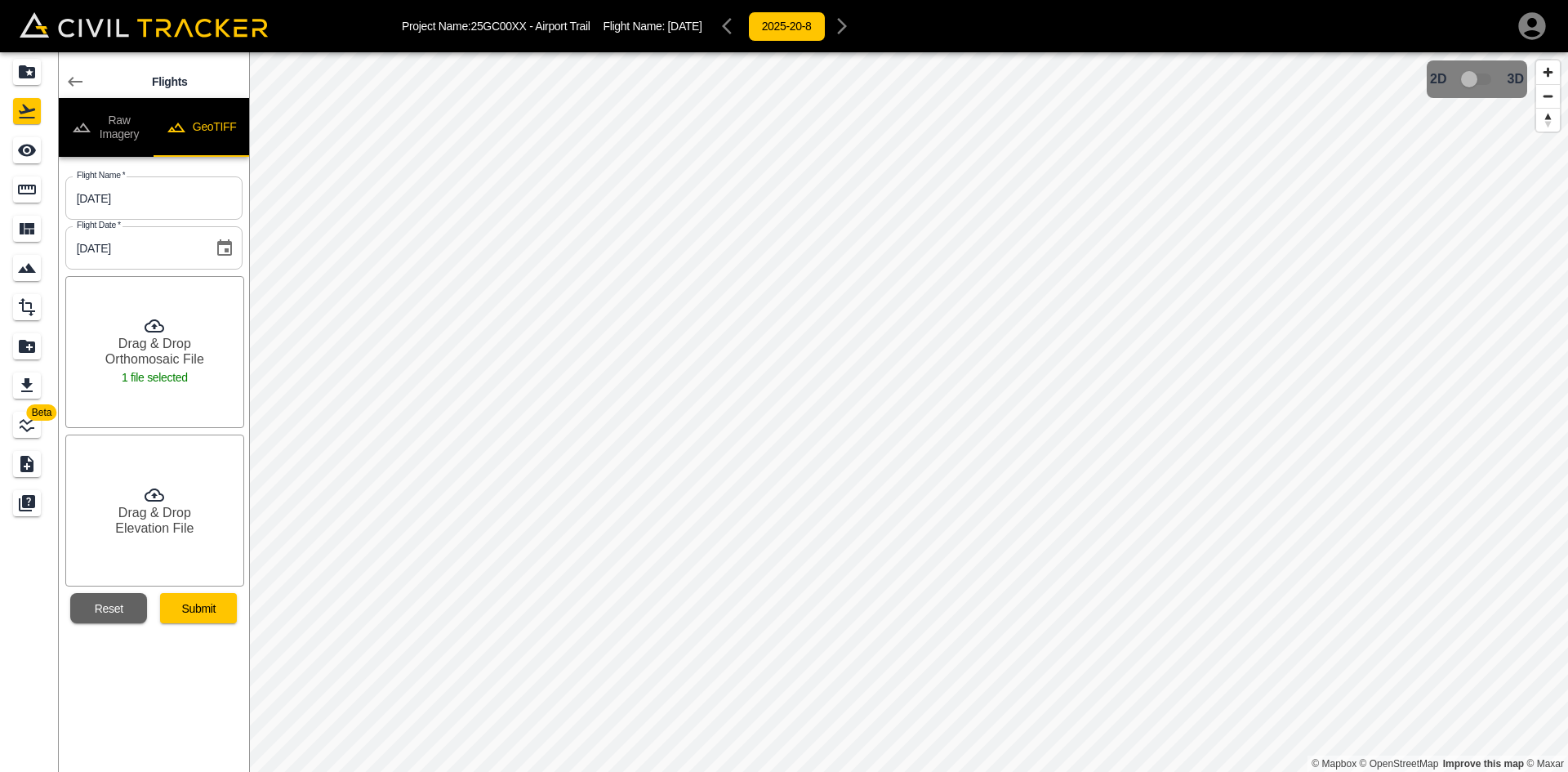
click at [151, 518] on h6 "Drag & Drop" at bounding box center [155, 513] width 73 height 15
click at [200, 613] on button "Submit" at bounding box center [199, 608] width 77 height 30
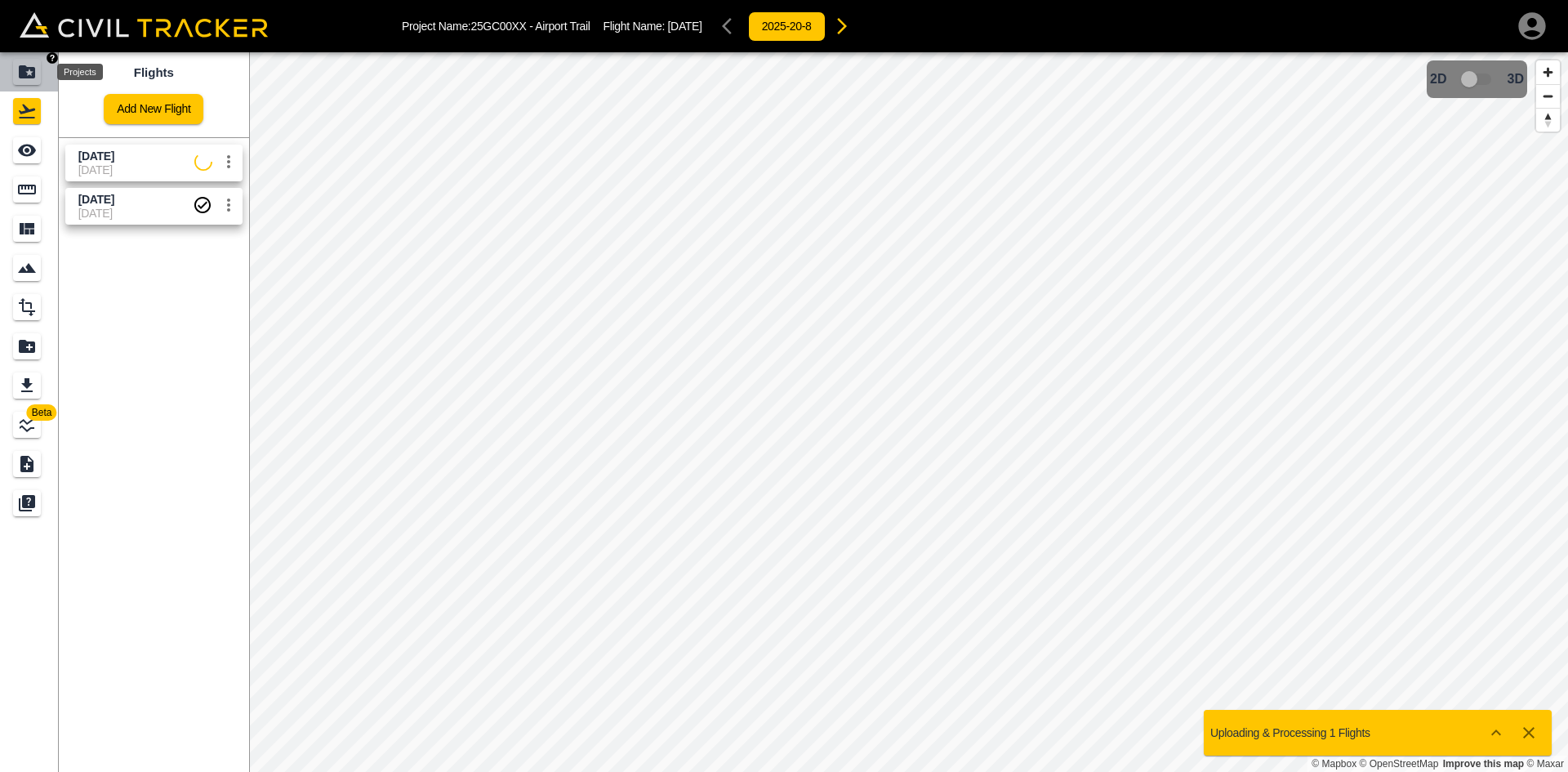
click at [25, 68] on icon "Projects" at bounding box center [27, 72] width 16 height 13
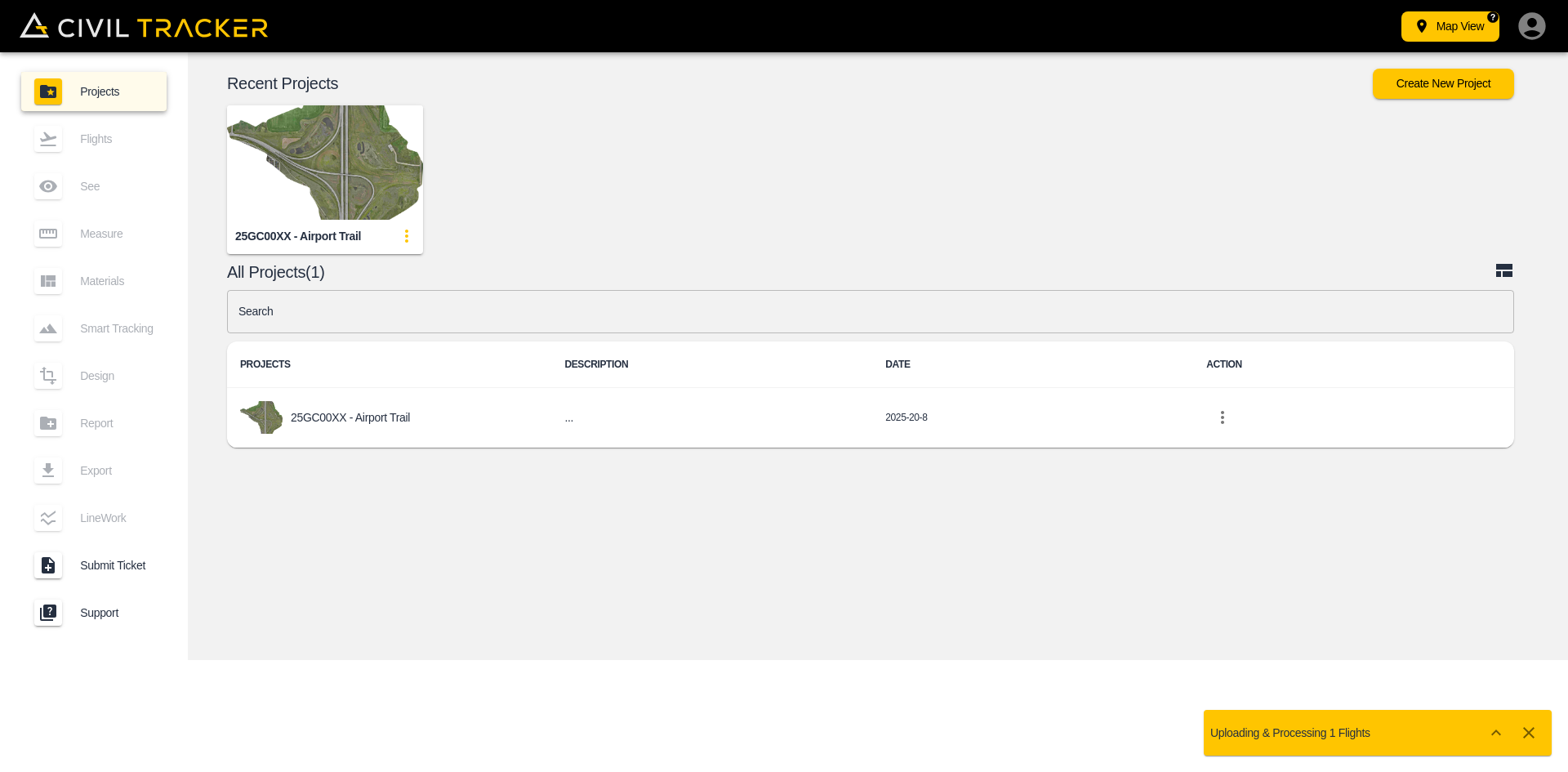
click at [1531, 34] on icon "button" at bounding box center [1533, 26] width 33 height 33
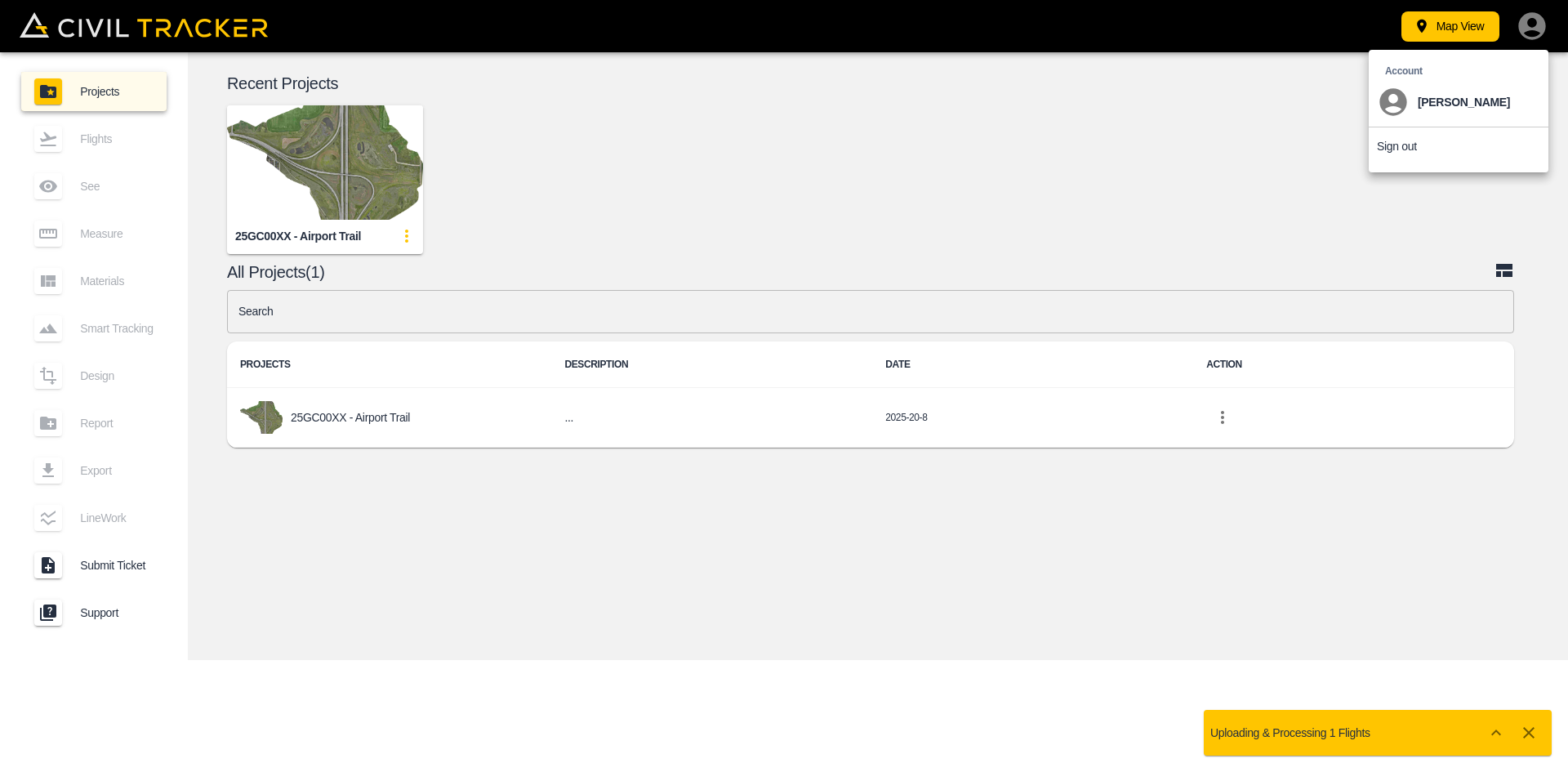
click at [1409, 142] on p "Sign out" at bounding box center [1397, 146] width 40 height 13
